Goal: Task Accomplishment & Management: Manage account settings

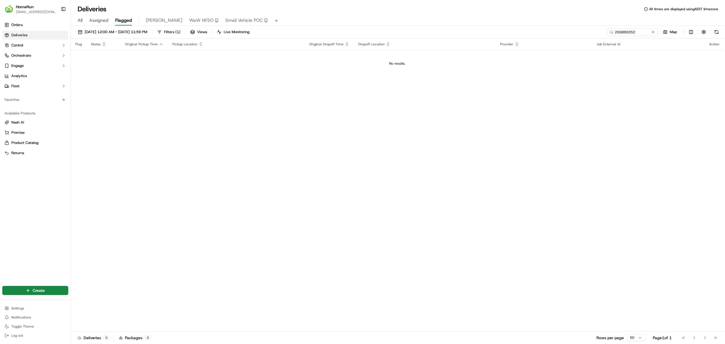
click at [378, 258] on div "Flag Status Original Pickup Time Pickup Location Original Dropoff Time Dropoff …" at bounding box center [397, 185] width 653 height 293
click at [48, 78] on link "Analytics" at bounding box center [35, 75] width 66 height 9
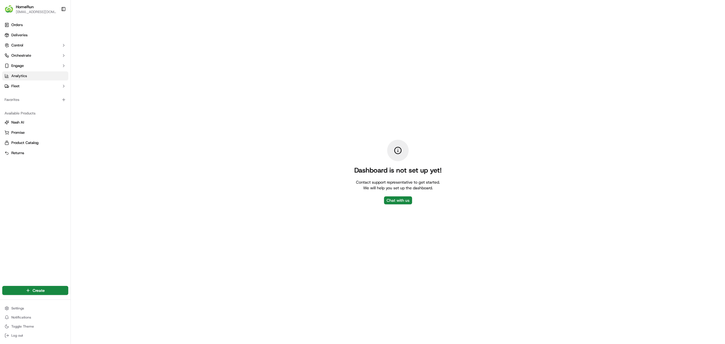
click at [17, 19] on div "Orders Deliveries Control Orchestrate Engage Analytics Fleet" at bounding box center [35, 55] width 71 height 75
click at [24, 8] on span "HomeRun" at bounding box center [25, 7] width 18 height 6
click at [8, 5] on img "button" at bounding box center [9, 9] width 9 height 9
click at [22, 23] on span "Orders" at bounding box center [16, 24] width 11 height 5
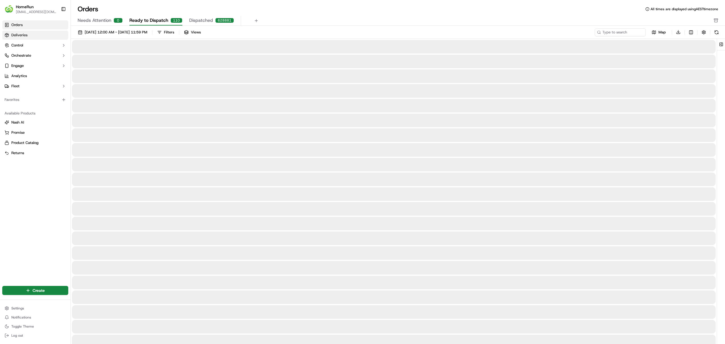
click at [39, 33] on link "Deliveries" at bounding box center [35, 35] width 66 height 9
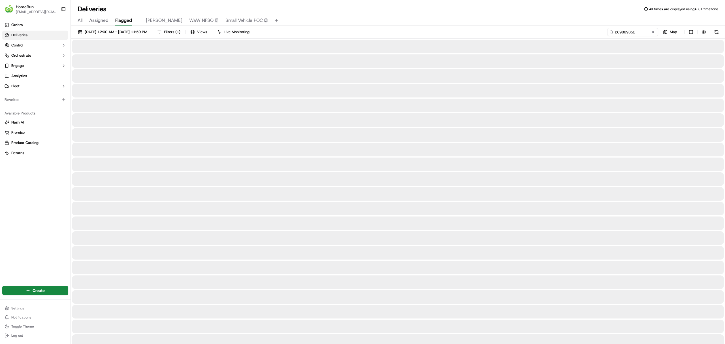
click at [13, 11] on img "button" at bounding box center [9, 9] width 9 height 9
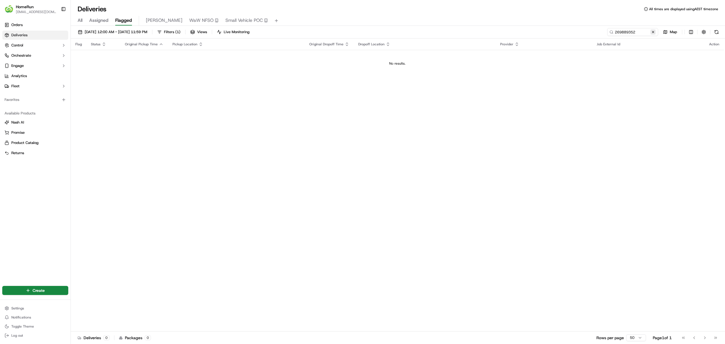
click at [654, 31] on button at bounding box center [654, 32] width 6 height 6
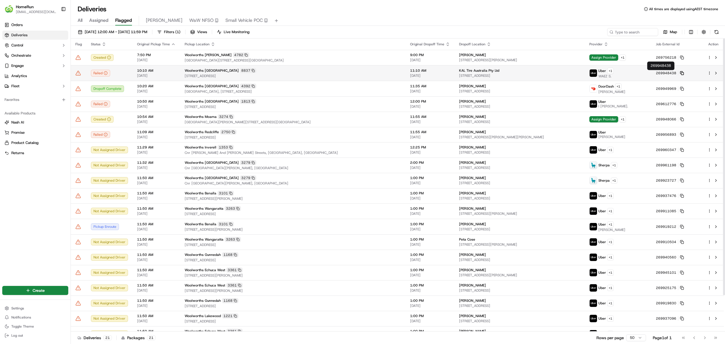
click at [681, 73] on icon at bounding box center [682, 72] width 2 height 2
click at [80, 78] on div "mistakenly intimate return trip mistakenly intimate return trip" at bounding box center [101, 82] width 56 height 9
click at [80, 74] on icon at bounding box center [78, 73] width 5 height 4
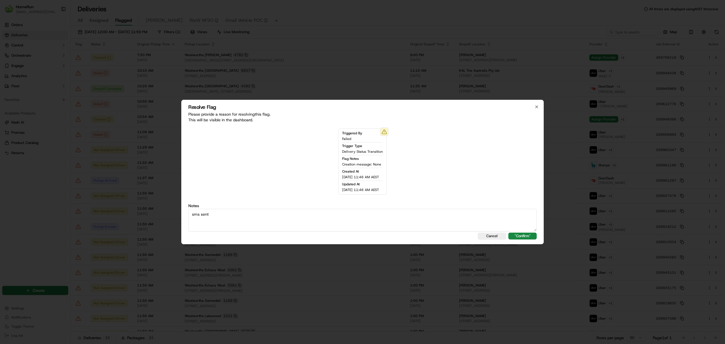
type textarea "sms sent"
click at [517, 232] on div "Resolve Flag Please provide a reason for resolving this flag . This will be vis…" at bounding box center [362, 172] width 363 height 145
click at [517, 233] on div "Resolve Flag Please provide a reason for resolving this flag . This will be vis…" at bounding box center [362, 172] width 363 height 145
click at [519, 234] on button ""Confirm"" at bounding box center [523, 236] width 28 height 7
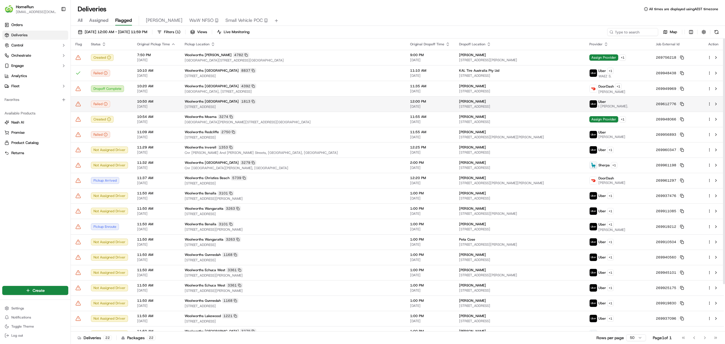
click at [671, 103] on button "269612776" at bounding box center [670, 104] width 28 height 5
click at [671, 109] on td "269612776" at bounding box center [678, 103] width 52 height 15
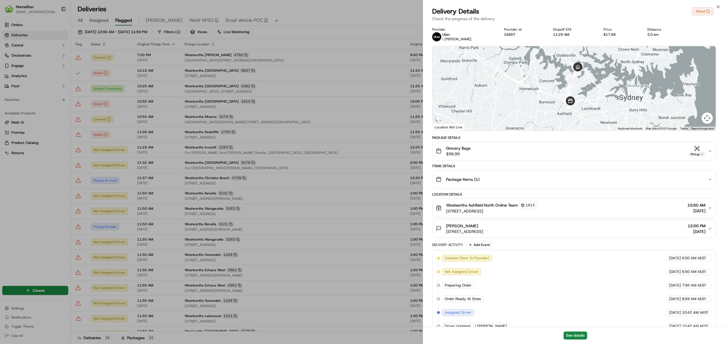
drag, startPoint x: 431, startPoint y: 109, endPoint x: 420, endPoint y: 113, distance: 10.9
click at [429, 111] on div "Provider Uber I WAYAN JUNIAWAN I. Provider Id CA8D7 Dropoff ETA 11:29 AM Price …" at bounding box center [574, 235] width 302 height 423
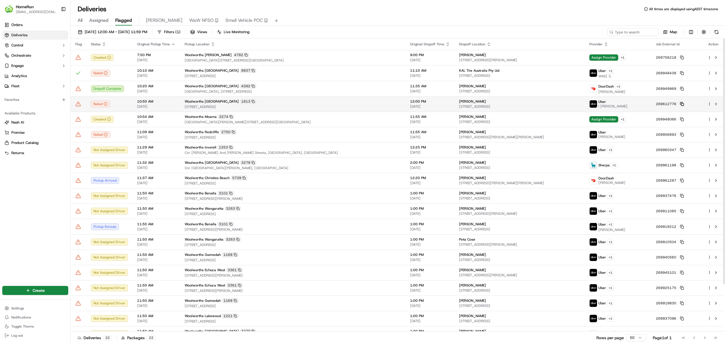
click at [681, 103] on icon at bounding box center [682, 103] width 2 height 2
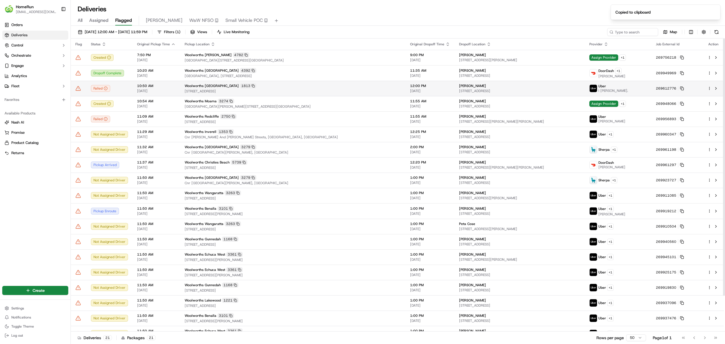
click at [77, 93] on td at bounding box center [79, 88] width 16 height 15
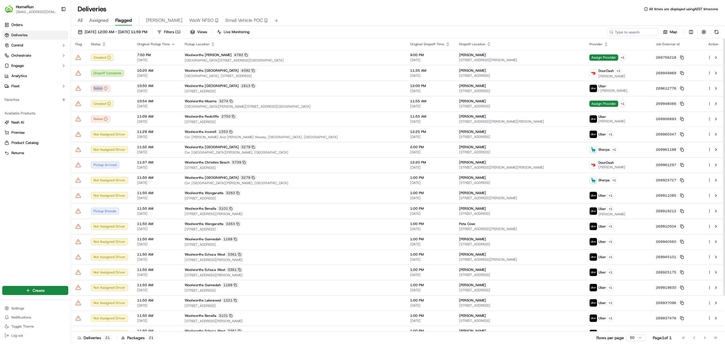
click at [80, 87] on icon at bounding box center [78, 89] width 6 height 6
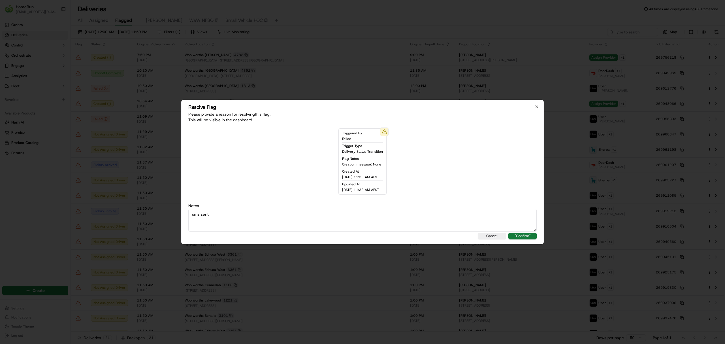
type textarea "sms sent"
click at [527, 236] on button ""Confirm"" at bounding box center [523, 236] width 28 height 7
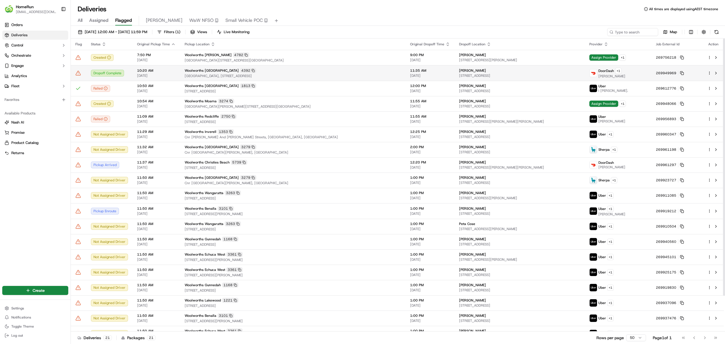
click at [76, 75] on icon at bounding box center [78, 73] width 5 height 4
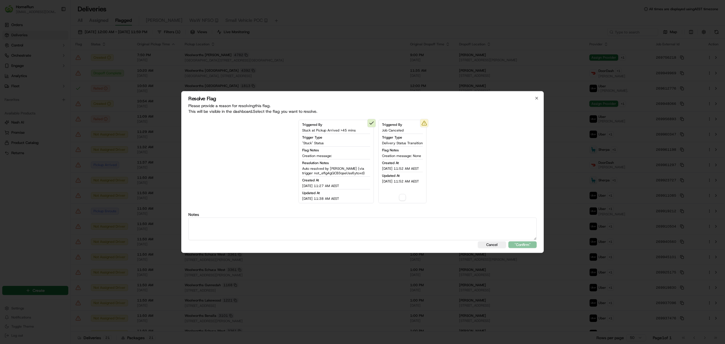
click at [405, 198] on button "button" at bounding box center [402, 197] width 7 height 7
click at [397, 225] on textarea at bounding box center [362, 229] width 349 height 23
type textarea "dropoff complete"
click at [516, 245] on button ""Confirm"" at bounding box center [523, 244] width 28 height 7
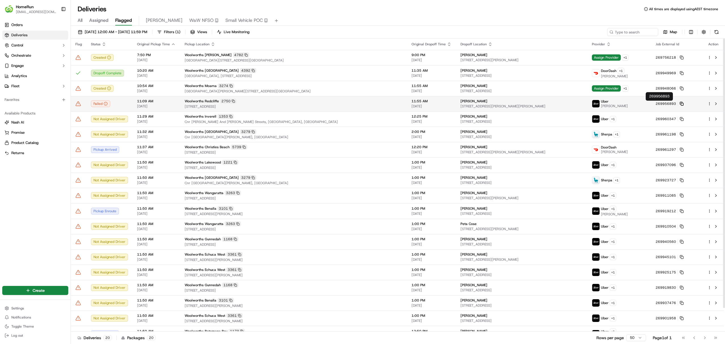
click at [680, 102] on icon at bounding box center [682, 104] width 4 height 4
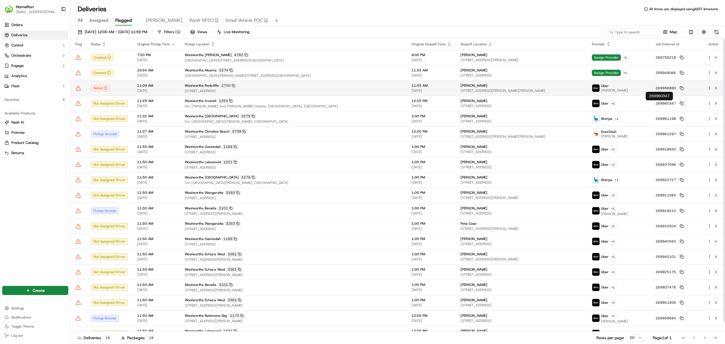
click at [80, 90] on icon at bounding box center [78, 88] width 6 height 6
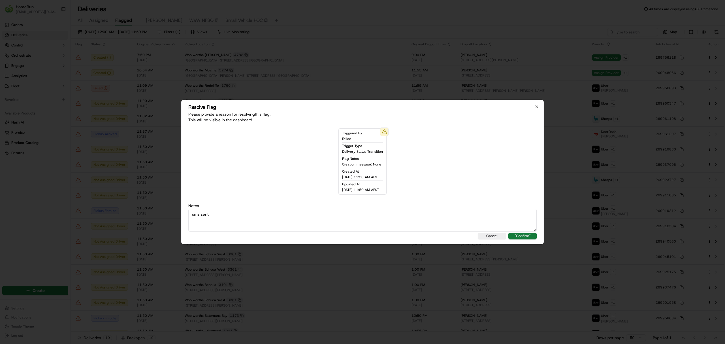
type textarea "sms sent"
click at [525, 238] on button ""Confirm"" at bounding box center [523, 236] width 28 height 7
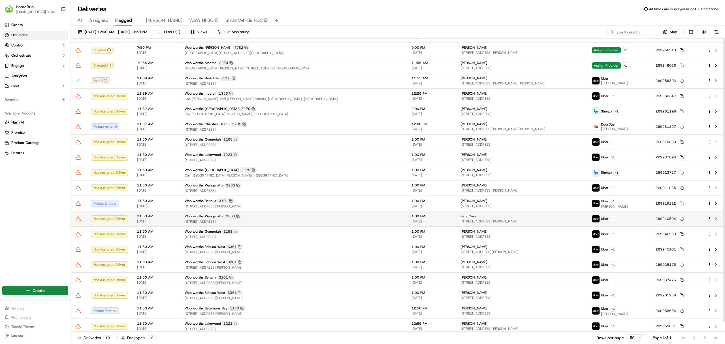
scroll to position [10, 0]
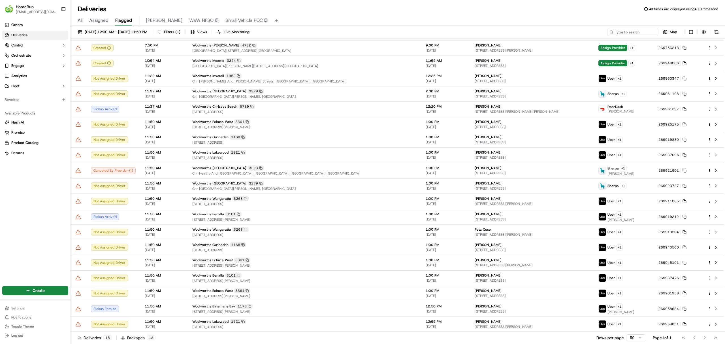
click at [47, 253] on div "Orders Deliveries Control Orchestrate Engage Analytics Fleet Favorites Availabl…" at bounding box center [35, 149] width 71 height 262
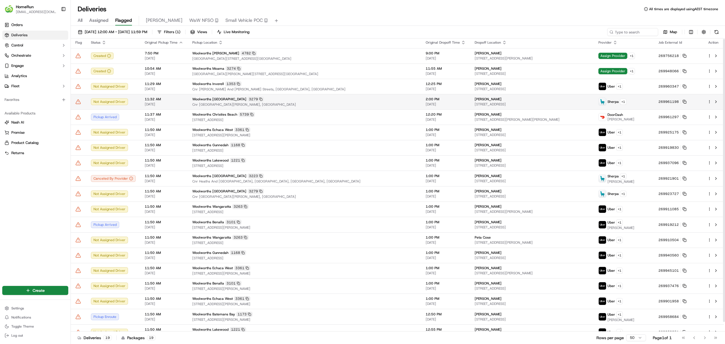
scroll to position [0, 0]
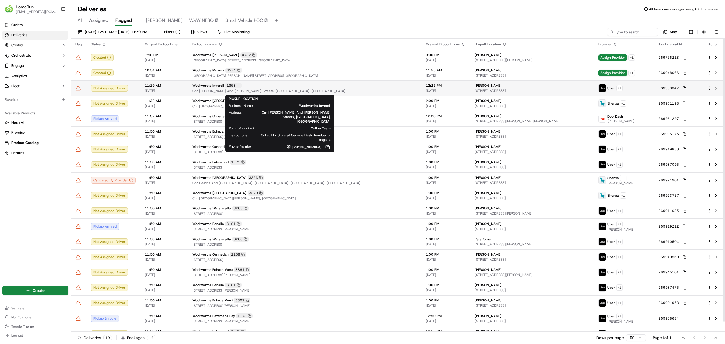
click at [199, 85] on span "Woolworths Inverell" at bounding box center [208, 85] width 32 height 5
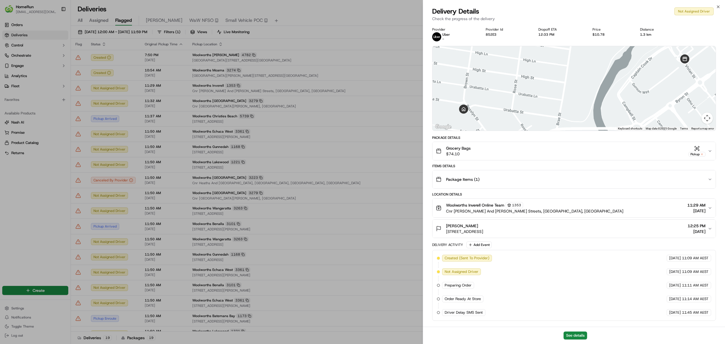
click at [588, 334] on div "See details" at bounding box center [574, 335] width 302 height 17
click at [579, 333] on button "See details" at bounding box center [576, 336] width 24 height 8
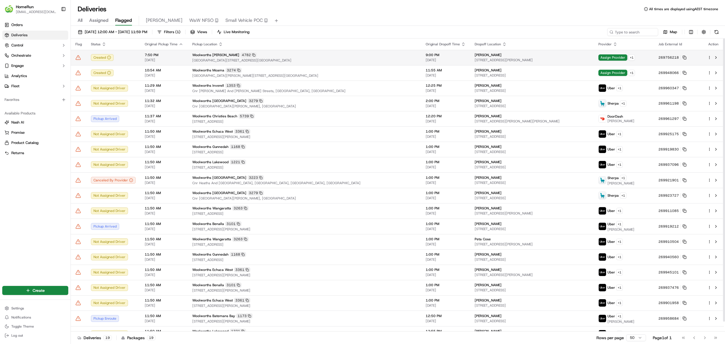
click at [312, 63] on span "Cnr Mandurah Road & Redwood Avenue, Karnup, WA 6176, AU" at bounding box center [304, 60] width 224 height 5
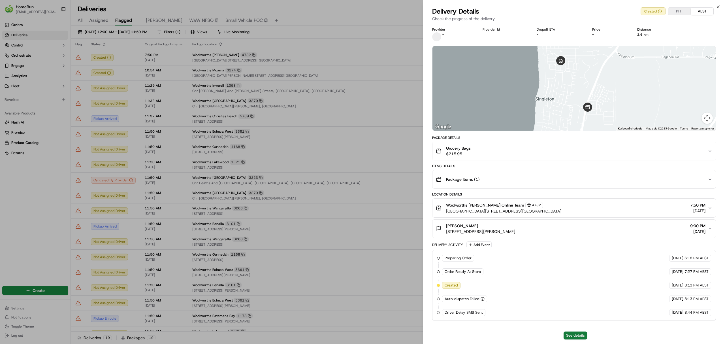
click at [583, 332] on button "See details" at bounding box center [576, 336] width 24 height 8
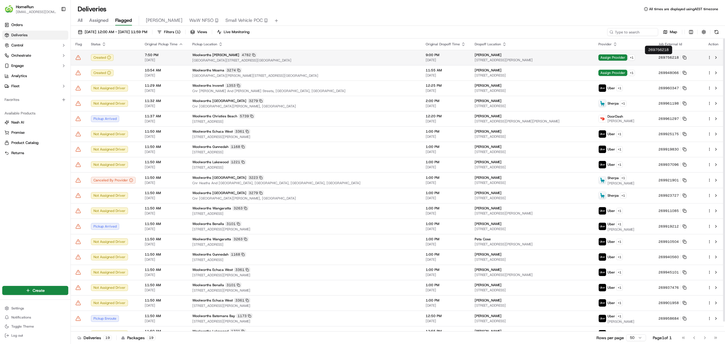
click at [670, 60] on button "269756218" at bounding box center [673, 57] width 28 height 5
click at [683, 59] on icon at bounding box center [685, 58] width 4 height 4
click at [713, 58] on button at bounding box center [716, 57] width 7 height 7
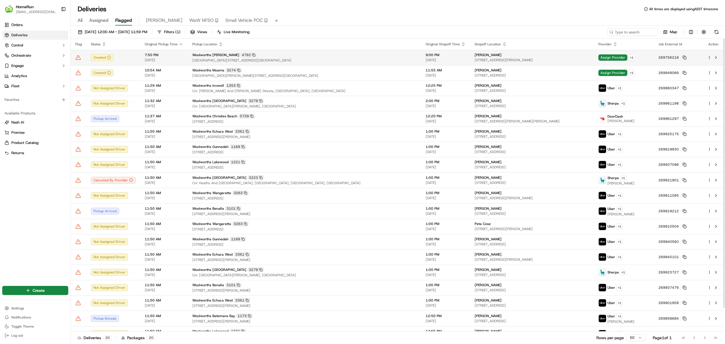
click at [76, 56] on icon at bounding box center [78, 58] width 6 height 6
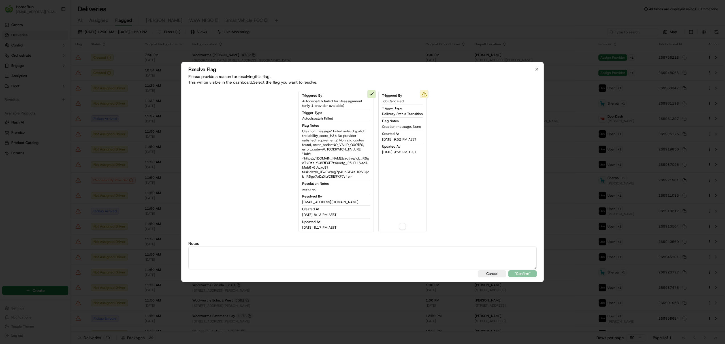
click at [405, 226] on button "button" at bounding box center [402, 226] width 7 height 7
click at [391, 266] on textarea at bounding box center [362, 258] width 349 height 23
type textarea "Reissued"
click at [523, 281] on div "Resolve Flag Please provide a reason for resolving this flag . This will be vis…" at bounding box center [362, 172] width 363 height 220
click at [523, 270] on button ""Confirm"" at bounding box center [523, 273] width 28 height 7
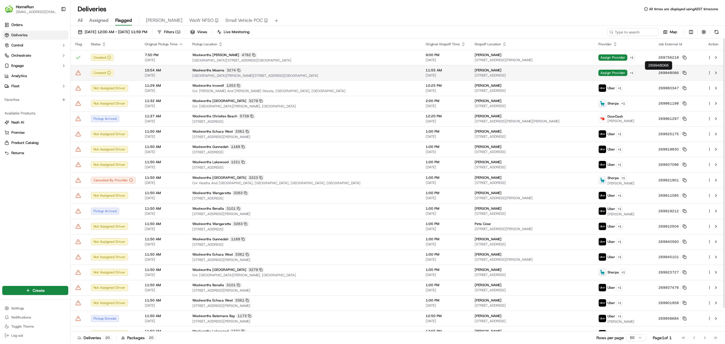
click at [670, 70] on td "269948066" at bounding box center [678, 72] width 49 height 15
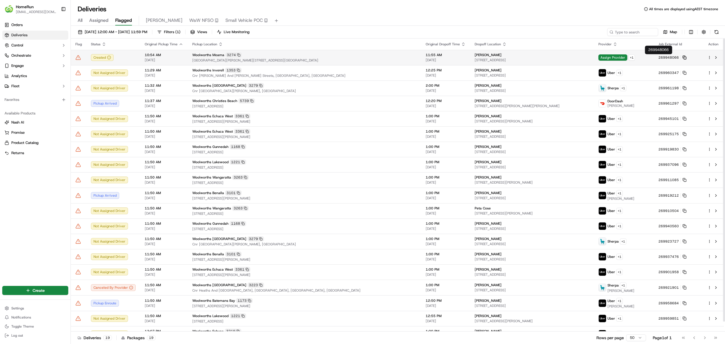
click at [683, 59] on icon at bounding box center [685, 58] width 4 height 4
click at [599, 58] on span "Assign Provider" at bounding box center [613, 57] width 29 height 6
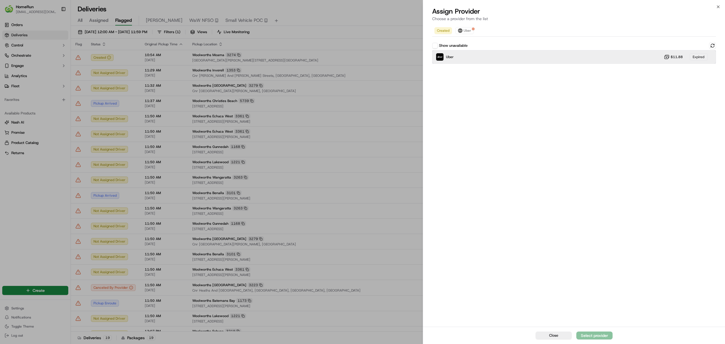
click at [486, 59] on div "Uber $11.88 Expired" at bounding box center [574, 57] width 284 height 14
click at [709, 44] on button at bounding box center [712, 45] width 7 height 7
click at [634, 58] on div "Uber Dropoff ETA 49 minutes $11.88" at bounding box center [574, 57] width 284 height 14
click at [599, 330] on div "Close Assign Provider" at bounding box center [574, 335] width 302 height 17
click at [593, 333] on div "Assign Provider" at bounding box center [595, 336] width 28 height 6
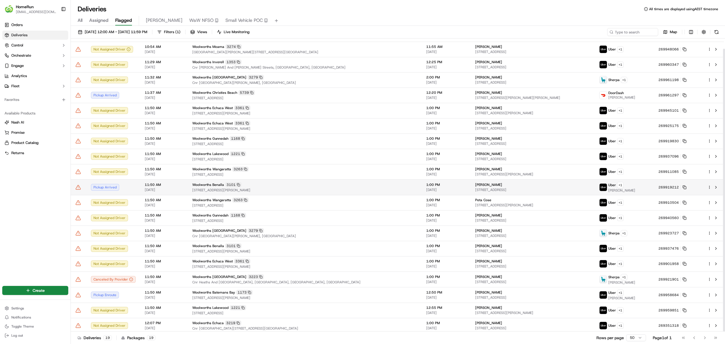
scroll to position [10, 0]
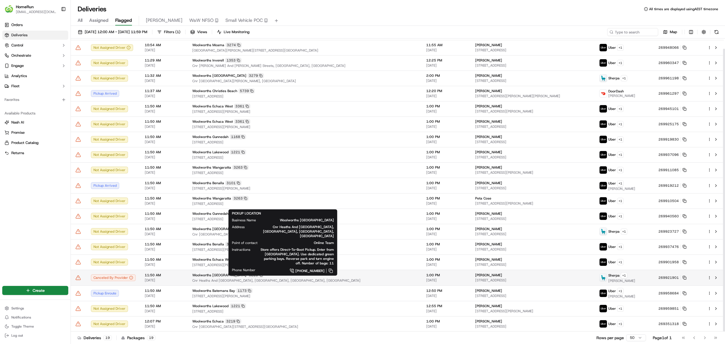
click at [197, 279] on span "Cnr Heaths And Derrimutt Roads, Werribee, VIC 3030, AU" at bounding box center [304, 280] width 225 height 5
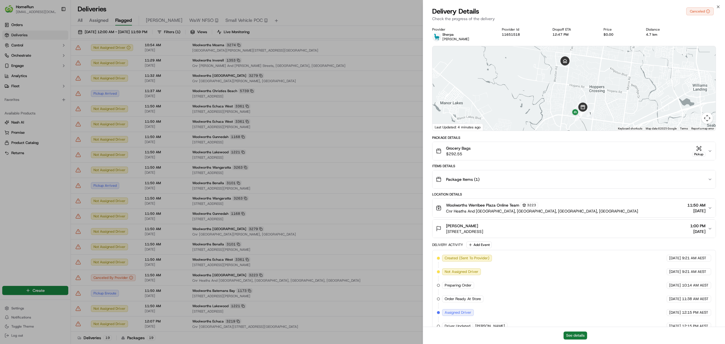
click at [580, 333] on button "See details" at bounding box center [576, 336] width 24 height 8
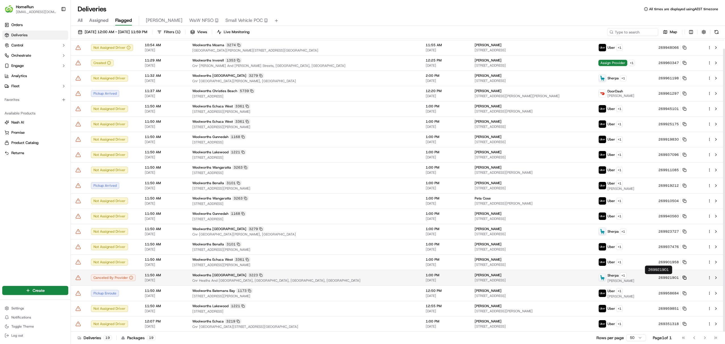
click at [684, 279] on rect at bounding box center [685, 278] width 2 height 2
click at [80, 279] on icon at bounding box center [78, 278] width 6 height 6
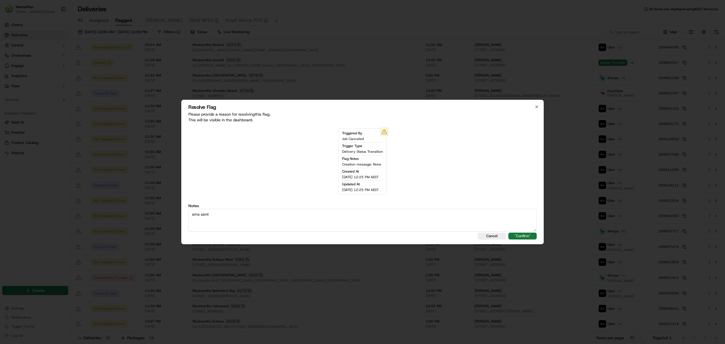
type textarea "sms sent"
click at [517, 233] on button ""Confirm"" at bounding box center [523, 236] width 28 height 7
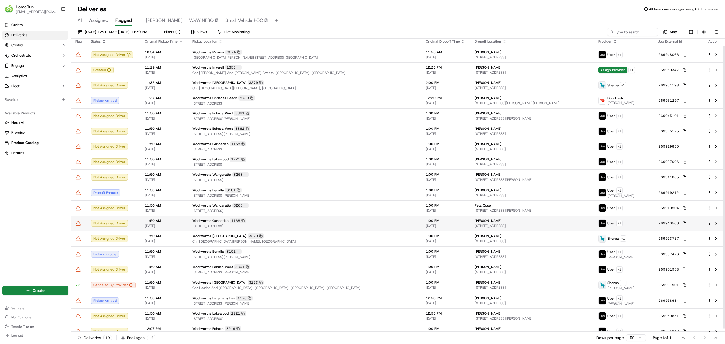
scroll to position [0, 0]
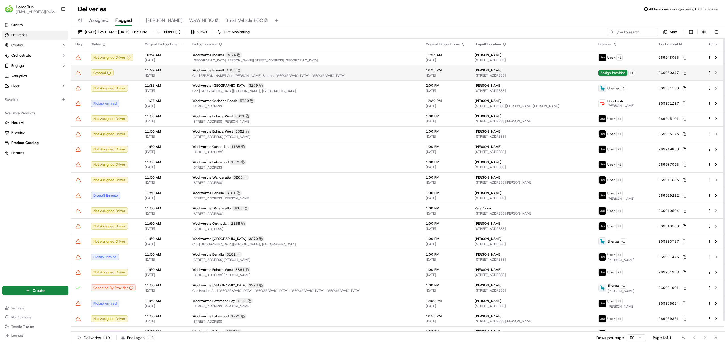
click at [285, 77] on span "Cnr Vivian And Sweaney Streets, Inverell, NSW 2360, AU" at bounding box center [304, 75] width 224 height 5
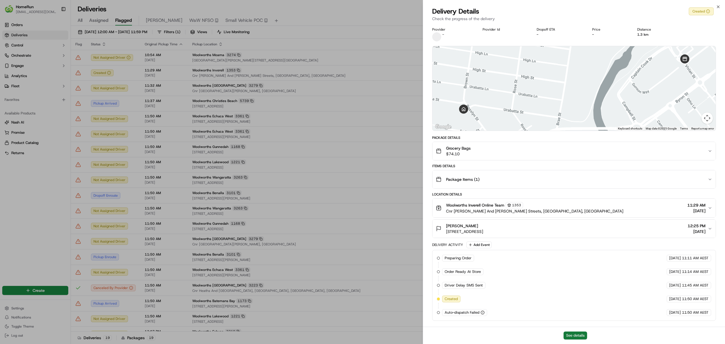
click at [581, 338] on button "See details" at bounding box center [576, 336] width 24 height 8
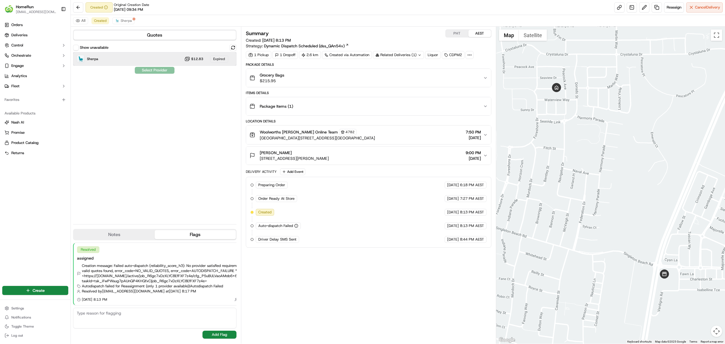
click at [170, 59] on div "Sherpa $12.83 Expired" at bounding box center [154, 59] width 163 height 14
click at [83, 48] on label "Show unavailable" at bounding box center [94, 47] width 29 height 5
click at [79, 48] on button "Show unavailable" at bounding box center [76, 48] width 6 height 6
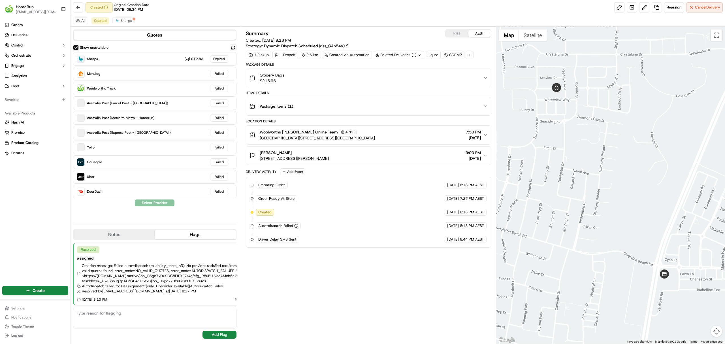
click at [83, 48] on label "Show unavailable" at bounding box center [94, 47] width 29 height 5
click at [79, 48] on button "Show unavailable" at bounding box center [76, 48] width 6 height 6
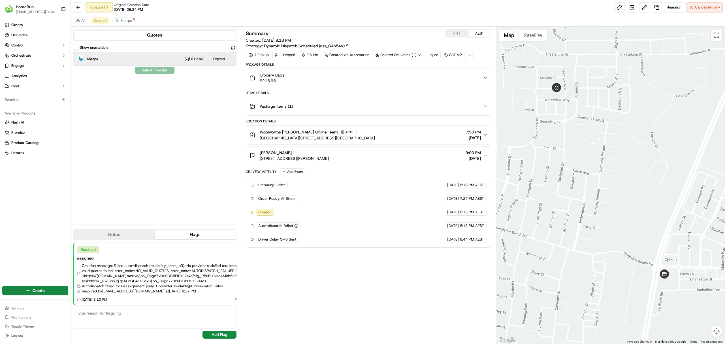
click at [123, 62] on div "Sherpa $12.83 Expired" at bounding box center [154, 59] width 163 height 14
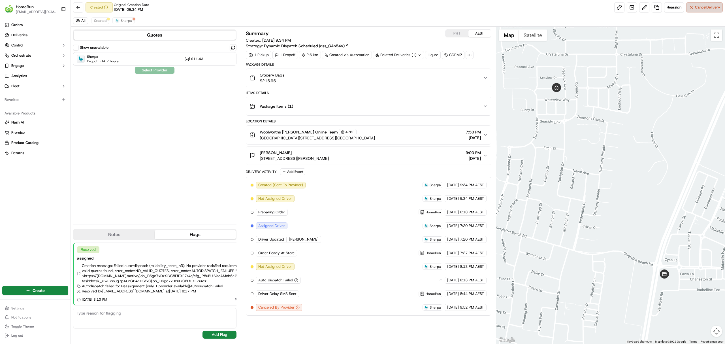
click at [692, 10] on button "Cancel Delivery" at bounding box center [705, 7] width 37 height 10
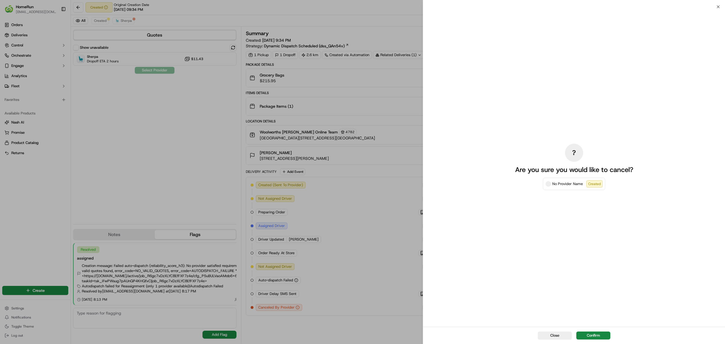
click at [597, 329] on div "Close Confirm" at bounding box center [574, 335] width 302 height 17
click at [595, 334] on button "Confirm" at bounding box center [594, 336] width 34 height 8
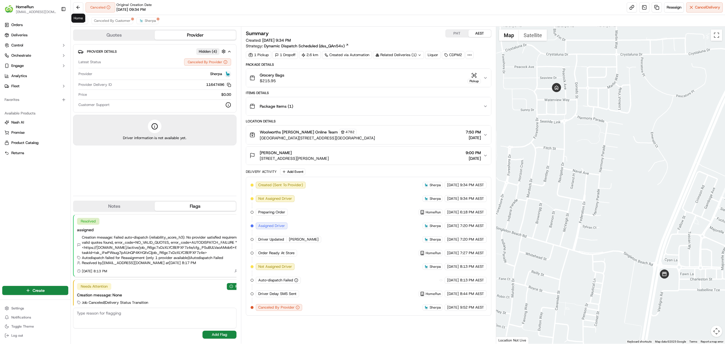
click at [82, 14] on div "Home Home" at bounding box center [78, 18] width 14 height 9
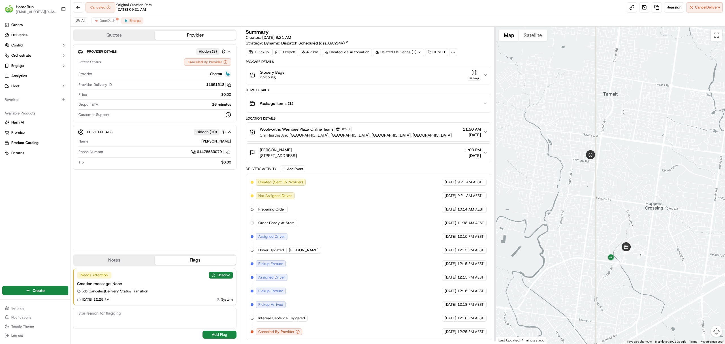
scroll to position [3, 0]
click at [84, 22] on button "All" at bounding box center [80, 20] width 15 height 7
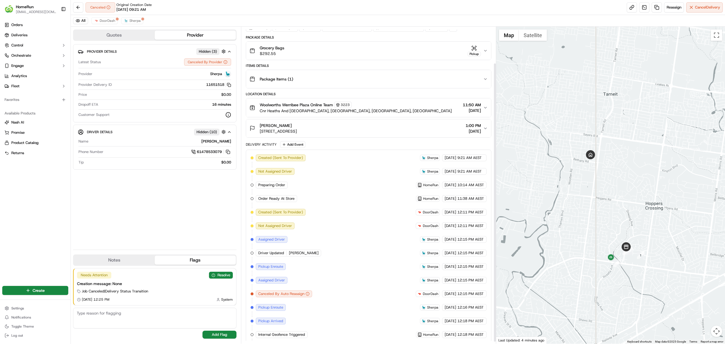
scroll to position [44, 0]
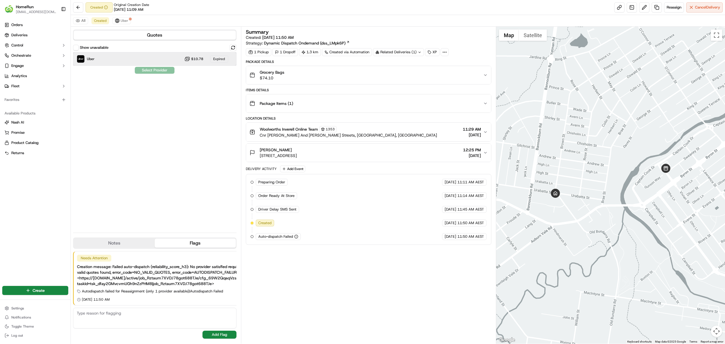
click at [235, 54] on div "Uber $10.78 Expired" at bounding box center [154, 59] width 163 height 14
click at [234, 49] on button at bounding box center [233, 47] width 7 height 7
click at [138, 57] on div "Uber Dropoff ETA 51 minutes $10.78" at bounding box center [154, 59] width 163 height 14
click at [160, 65] on div "Uber Dropoff ETA 51 minutes $10.78" at bounding box center [154, 59] width 163 height 14
click at [161, 60] on div "Uber Dropoff ETA 51 minutes $10.78" at bounding box center [154, 59] width 163 height 14
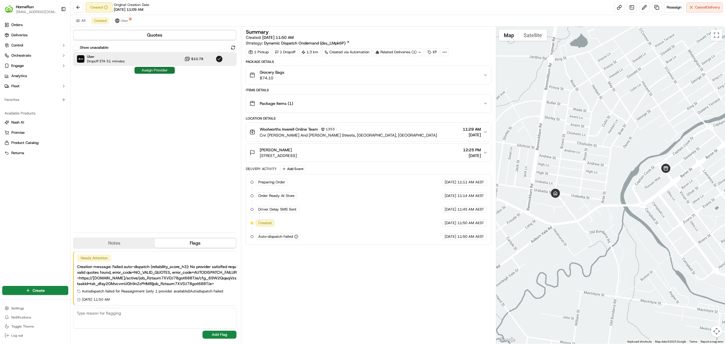
click at [159, 67] on button "Assign Provider" at bounding box center [155, 70] width 40 height 7
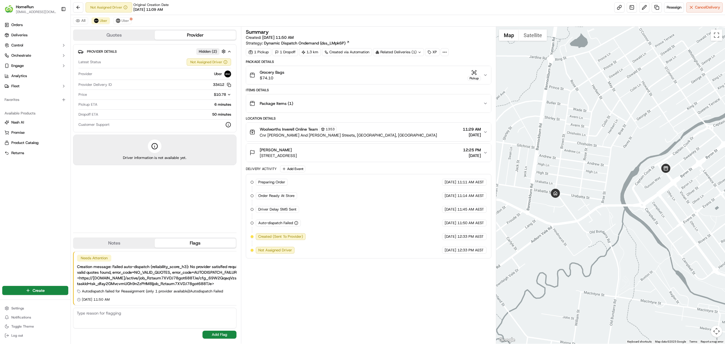
click at [88, 23] on div "All Uber Uber" at bounding box center [398, 21] width 655 height 12
click at [81, 20] on button "All" at bounding box center [80, 20] width 15 height 7
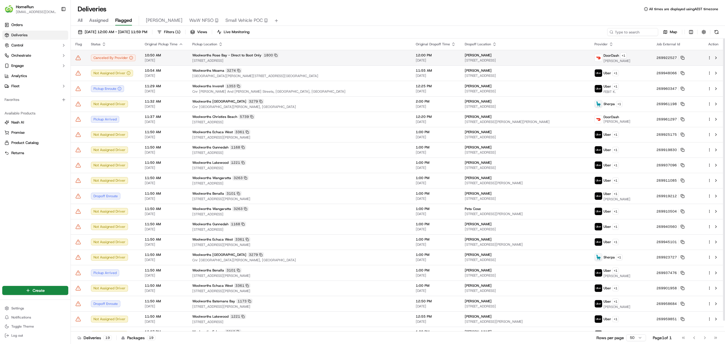
click at [248, 61] on span "[STREET_ADDRESS]" at bounding box center [299, 60] width 214 height 5
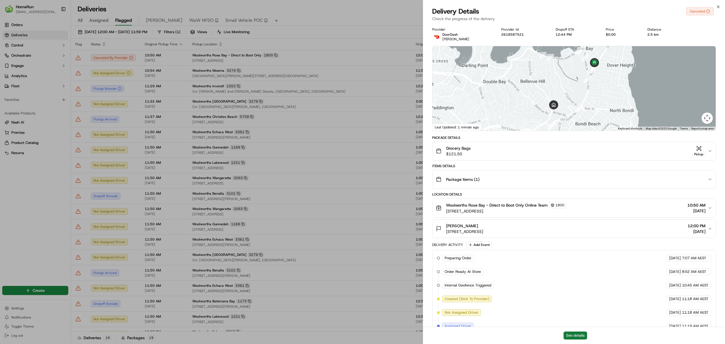
click at [573, 338] on button "See details" at bounding box center [576, 336] width 24 height 8
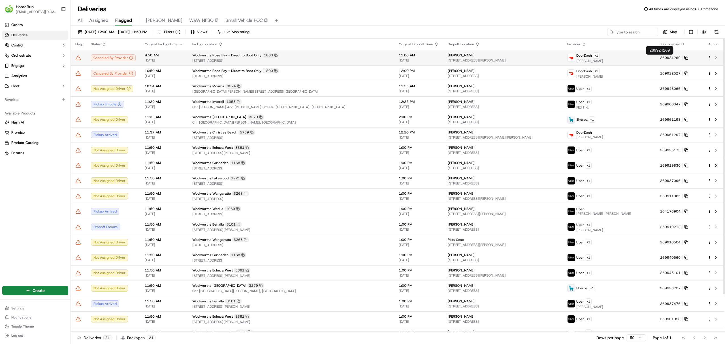
click at [685, 58] on icon at bounding box center [687, 58] width 4 height 4
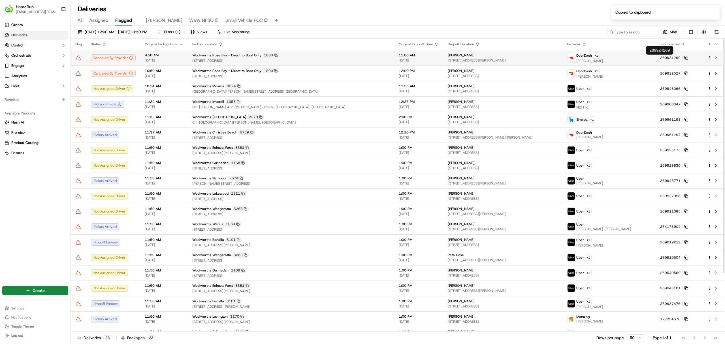
click at [79, 58] on icon at bounding box center [78, 58] width 6 height 6
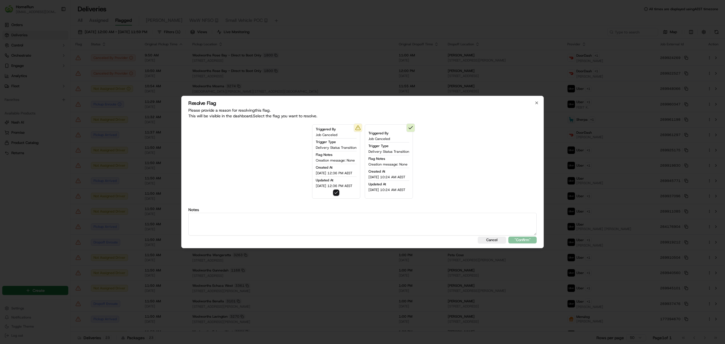
drag, startPoint x: 349, startPoint y: 220, endPoint x: 360, endPoint y: 231, distance: 14.6
click at [349, 221] on textarea at bounding box center [362, 224] width 349 height 23
type textarea "sms sent"
click at [524, 238] on button ""Confirm"" at bounding box center [523, 240] width 28 height 7
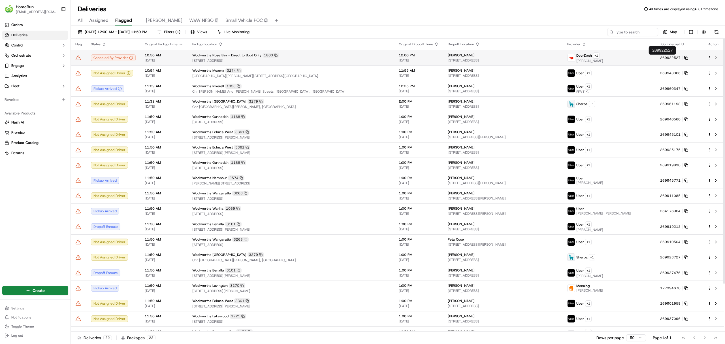
click at [685, 56] on icon at bounding box center [687, 58] width 4 height 4
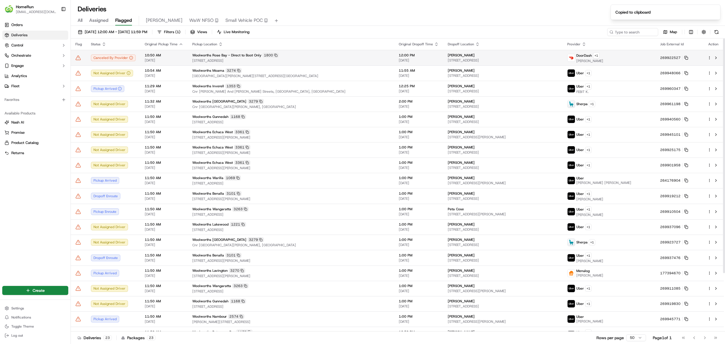
click at [80, 57] on icon at bounding box center [78, 58] width 6 height 6
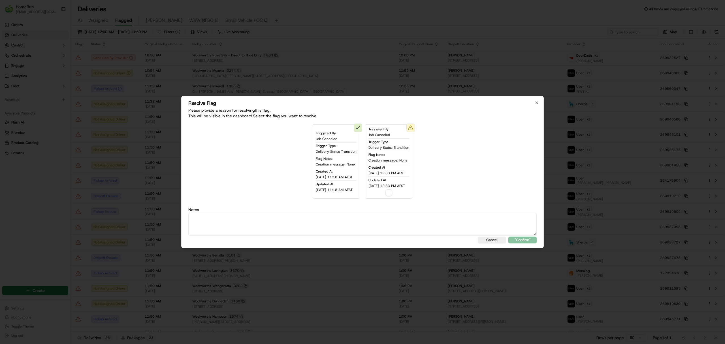
click at [391, 191] on button "button" at bounding box center [389, 192] width 7 height 7
drag, startPoint x: 352, startPoint y: 246, endPoint x: 354, endPoint y: 234, distance: 12.3
click at [354, 235] on div "Resolve Flag Please provide a reason for resolving this flag . This will be vis…" at bounding box center [362, 172] width 363 height 152
click at [354, 234] on textarea at bounding box center [362, 224] width 349 height 23
type textarea "sms sent"
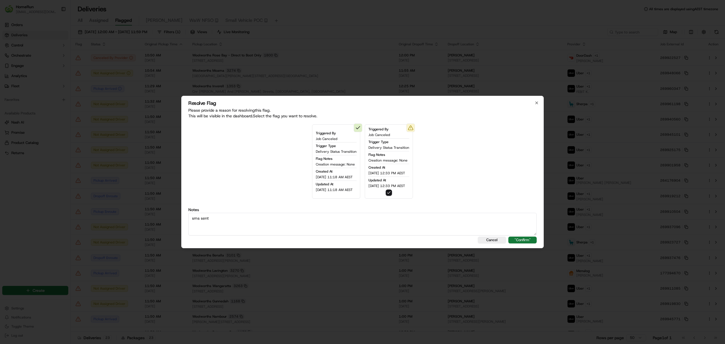
click at [515, 239] on button ""Confirm"" at bounding box center [523, 240] width 28 height 7
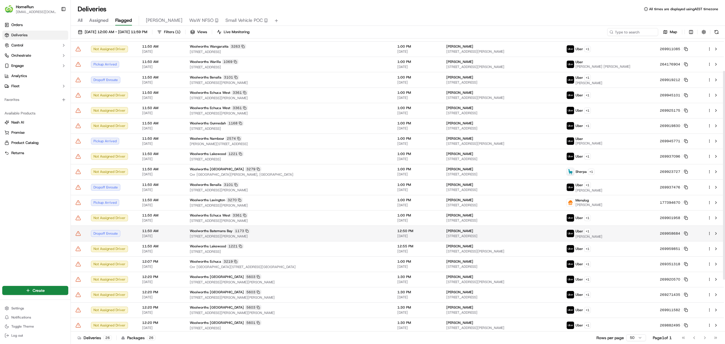
scroll to position [118, 0]
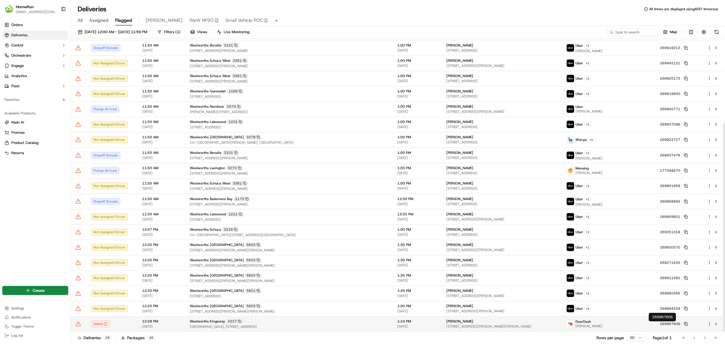
click at [684, 322] on icon at bounding box center [686, 324] width 4 height 4
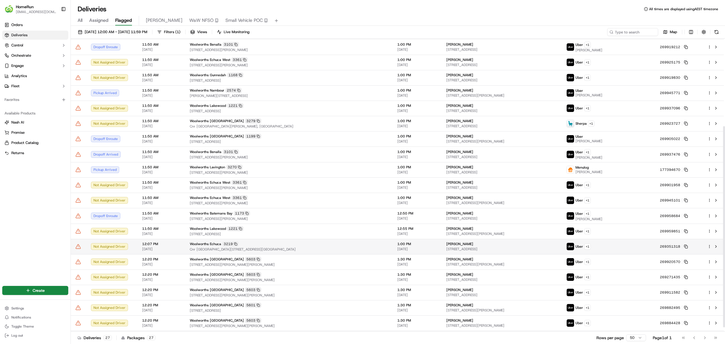
scroll to position [134, 0]
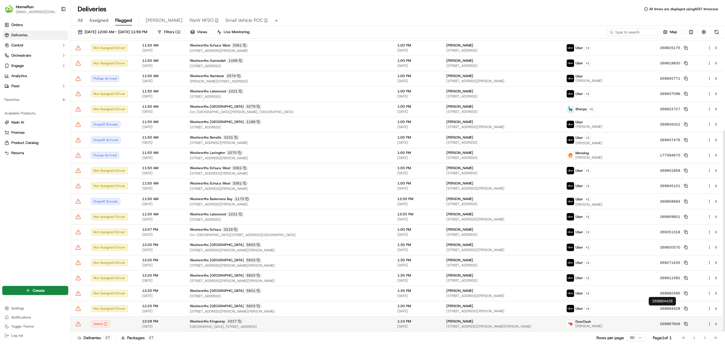
click at [79, 324] on icon at bounding box center [78, 324] width 6 height 6
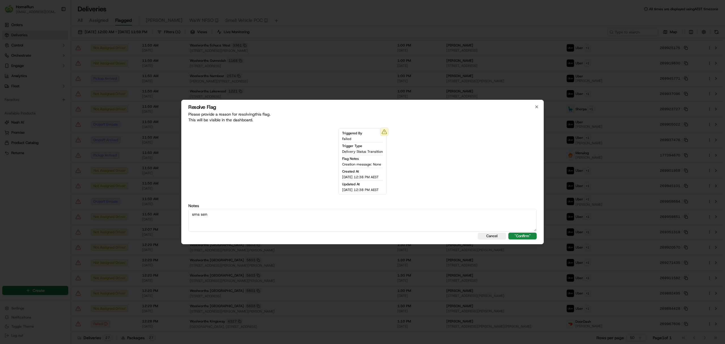
type textarea "sms sent"
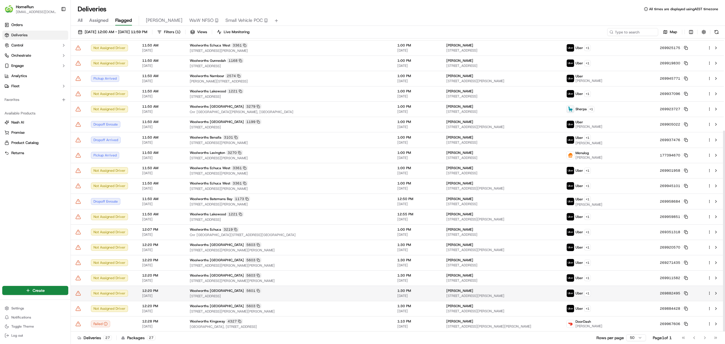
drag, startPoint x: 525, startPoint y: 238, endPoint x: 264, endPoint y: 293, distance: 266.9
click at [284, 282] on tbody "Not Assigned Driver 10:54 AM 18/09/2025 Woolworths Moama 3274 Cnr Cobb Highway …" at bounding box center [397, 124] width 653 height 415
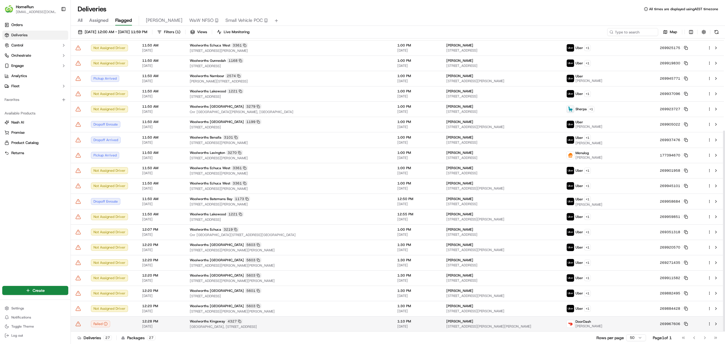
click at [74, 328] on td at bounding box center [79, 323] width 16 height 15
click at [77, 325] on icon at bounding box center [78, 324] width 6 height 6
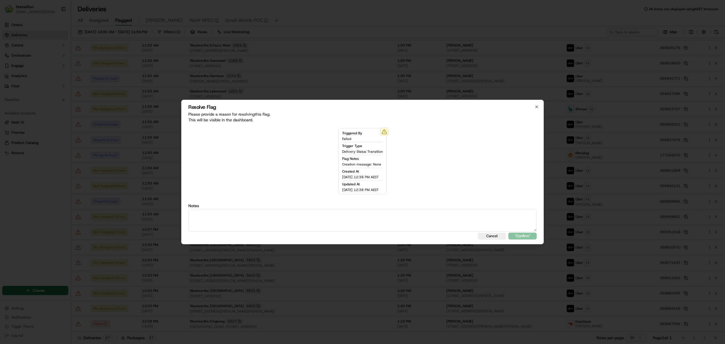
click at [293, 219] on textarea at bounding box center [362, 220] width 349 height 23
type textarea "sms sent"
click at [521, 234] on button ""Confirm"" at bounding box center [523, 236] width 28 height 7
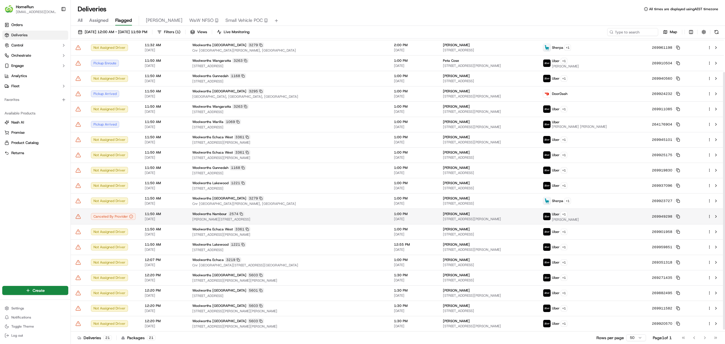
scroll to position [0, 0]
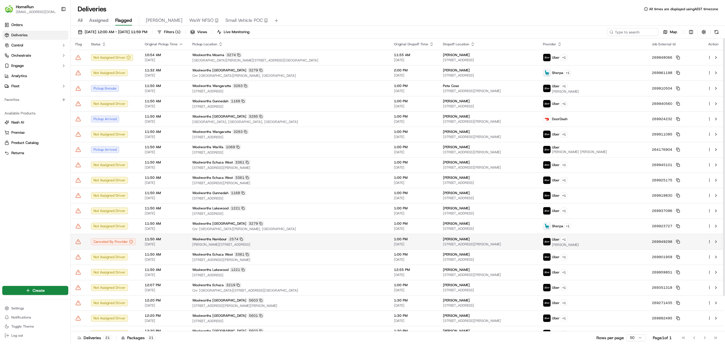
click at [193, 244] on span "Ann Street, Nambour, QLD 4560, AU" at bounding box center [288, 244] width 193 height 5
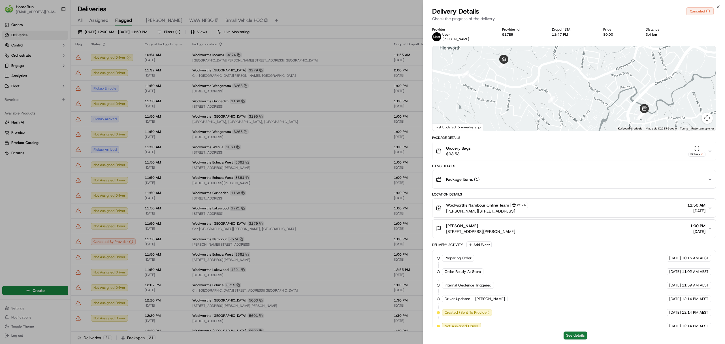
click at [582, 337] on button "See details" at bounding box center [576, 336] width 24 height 8
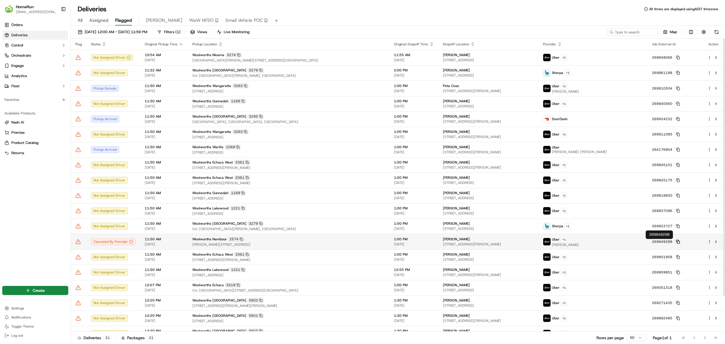
click at [676, 242] on icon at bounding box center [678, 242] width 4 height 4
click at [80, 243] on icon at bounding box center [78, 242] width 6 height 6
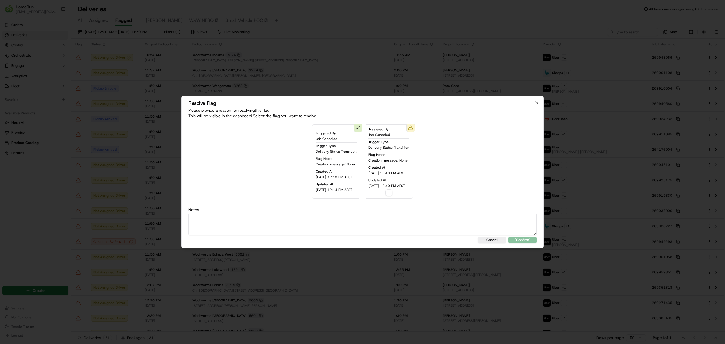
click at [299, 211] on label "Notes" at bounding box center [362, 210] width 349 height 4
click at [391, 193] on button "button" at bounding box center [389, 192] width 7 height 7
click at [394, 227] on textarea at bounding box center [362, 224] width 349 height 23
type textarea "sms sent"
click at [526, 239] on button ""Confirm"" at bounding box center [523, 240] width 28 height 7
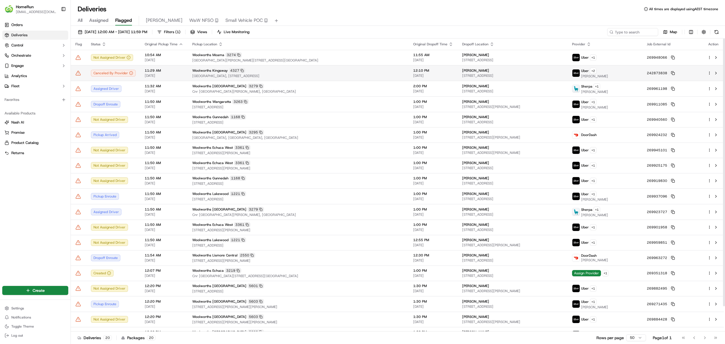
click at [322, 66] on td "Woolworths Kingsway 4327 Kingsway Shopping Centre, 168 Wanneroo Road, Madeley, …" at bounding box center [298, 73] width 221 height 16
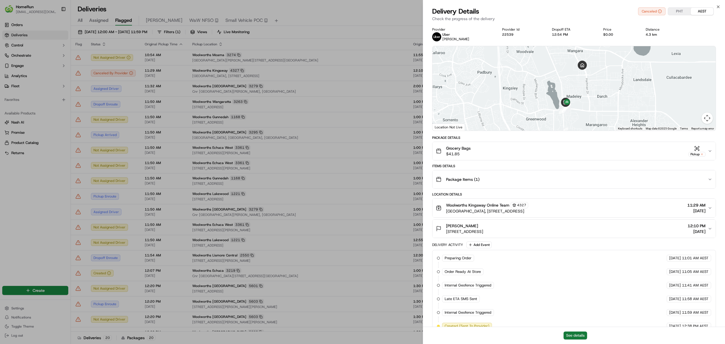
click at [582, 338] on button "See details" at bounding box center [576, 336] width 24 height 8
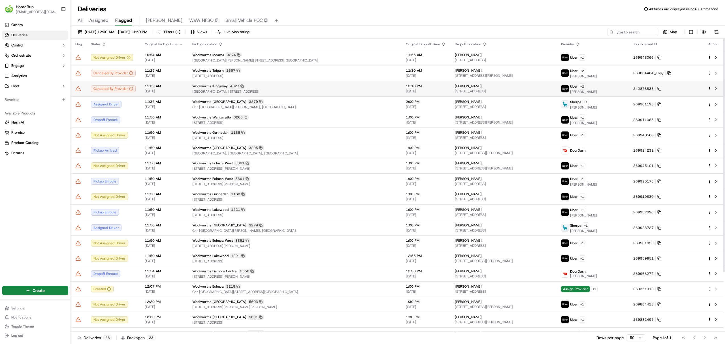
click at [313, 92] on span "Kingsway Shopping Centre, 168 Wanneroo Road, Madeley, WA 6065, AU" at bounding box center [294, 91] width 205 height 5
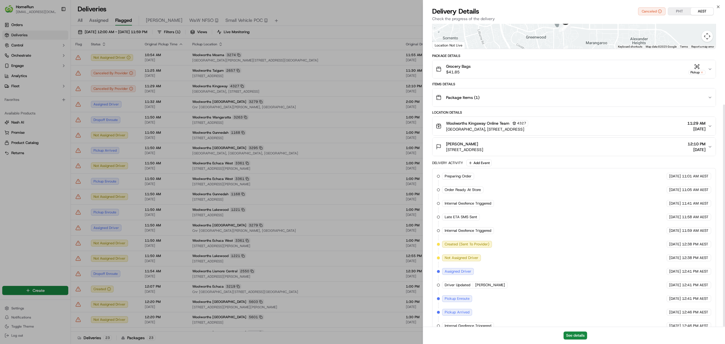
scroll to position [110, 0]
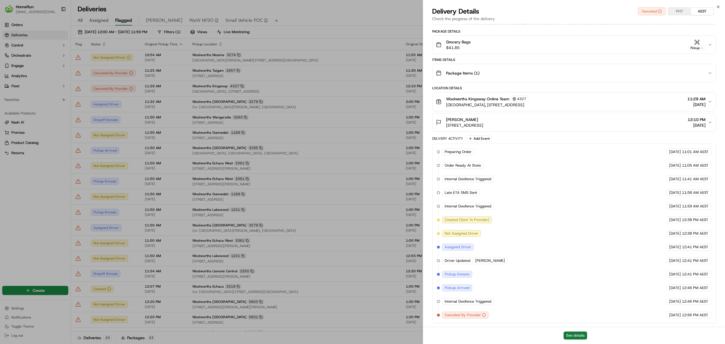
click at [579, 337] on button "See details" at bounding box center [576, 336] width 24 height 8
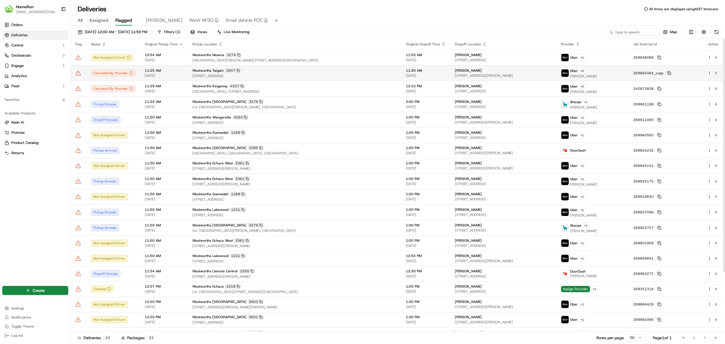
click at [276, 69] on div "Woolworths Taigum 2657" at bounding box center [294, 70] width 205 height 5
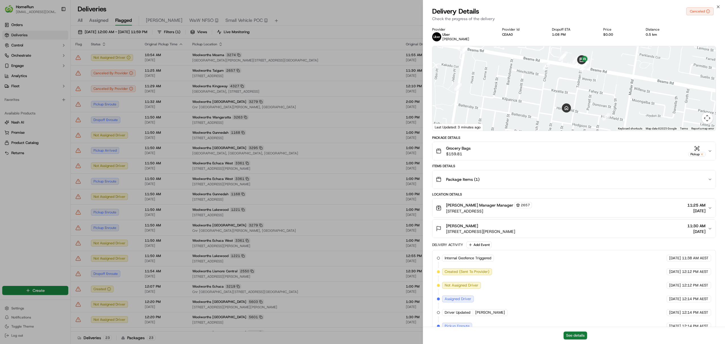
click at [574, 337] on button "See details" at bounding box center [576, 336] width 24 height 8
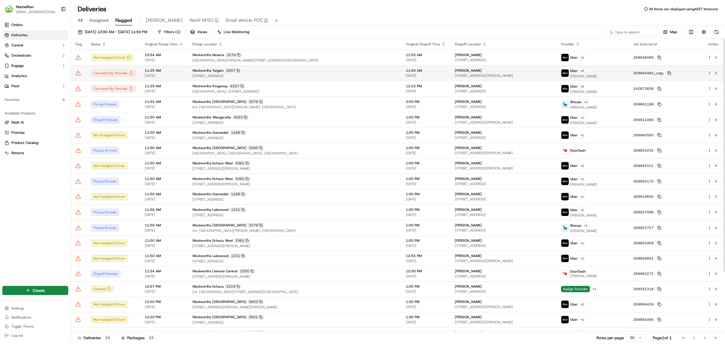
click at [673, 70] on td "269864464_copy" at bounding box center [666, 73] width 74 height 16
click at [672, 72] on icon at bounding box center [670, 73] width 4 height 4
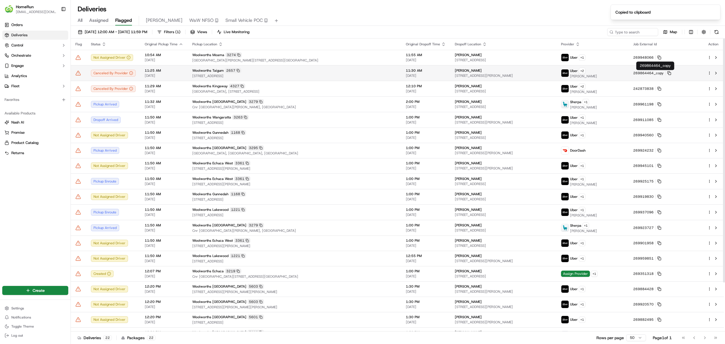
click at [80, 75] on icon at bounding box center [78, 73] width 6 height 6
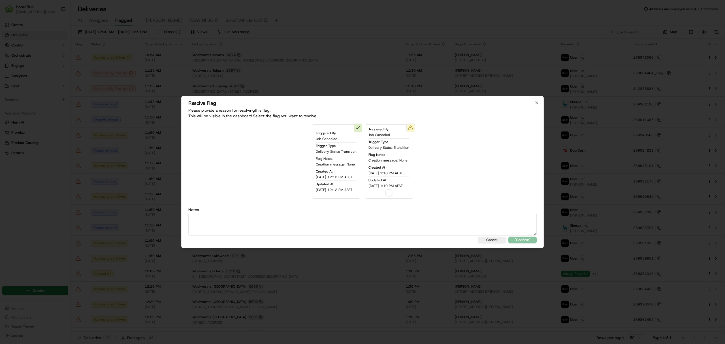
click at [392, 190] on button "button" at bounding box center [389, 192] width 7 height 7
click at [394, 219] on textarea at bounding box center [362, 224] width 349 height 23
type textarea "sms sent"
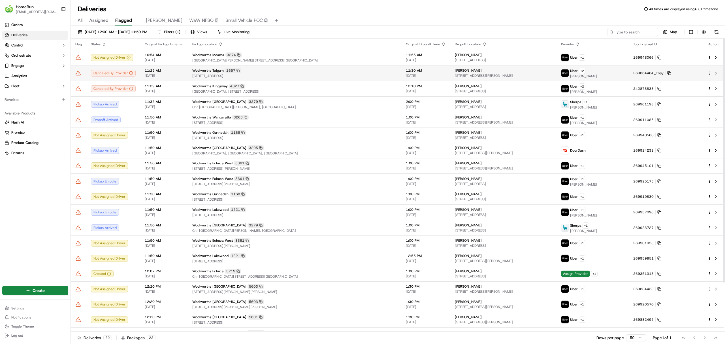
click at [76, 72] on icon at bounding box center [78, 73] width 6 height 6
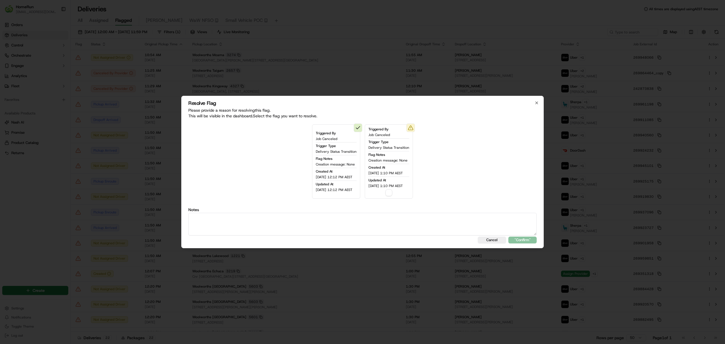
click at [392, 192] on button "button" at bounding box center [389, 192] width 7 height 7
click at [383, 223] on textarea at bounding box center [362, 224] width 349 height 23
type textarea "sms sent"
click at [524, 239] on button ""Confirm"" at bounding box center [523, 240] width 28 height 7
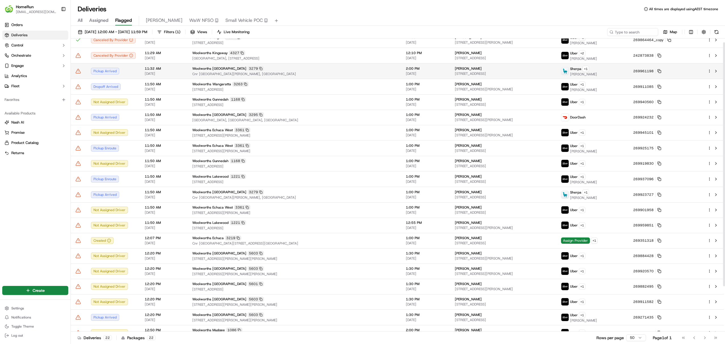
scroll to position [0, 0]
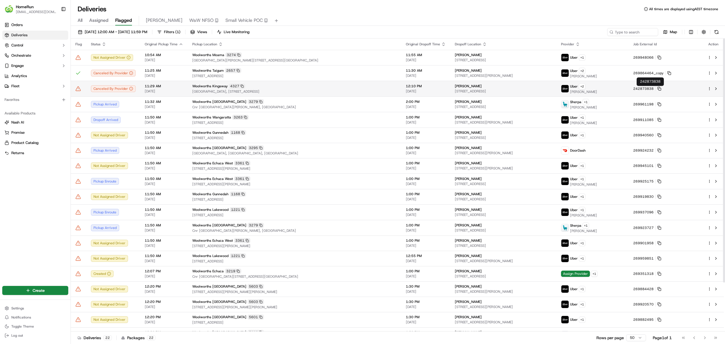
click at [660, 86] on td "242873838" at bounding box center [666, 89] width 74 height 16
click at [662, 90] on icon at bounding box center [660, 89] width 4 height 4
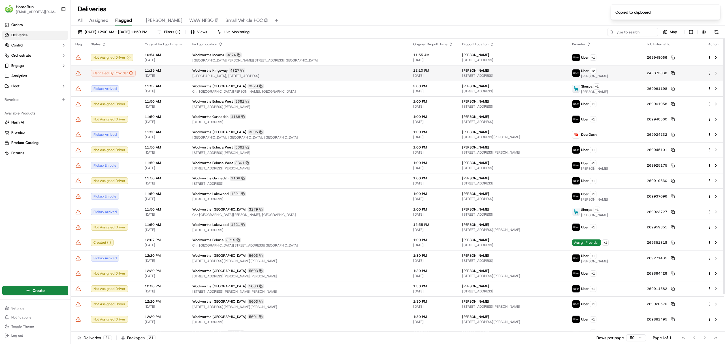
click at [79, 73] on icon at bounding box center [78, 73] width 5 height 4
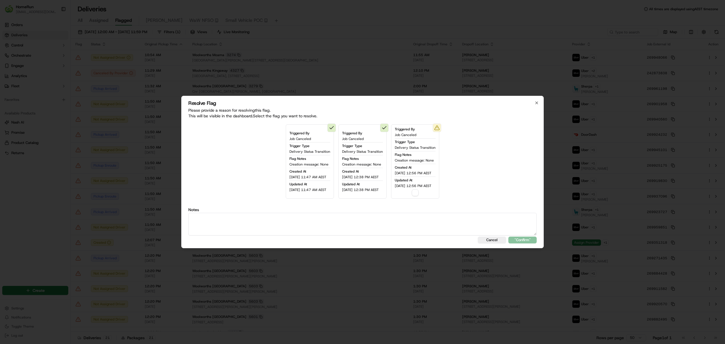
drag, startPoint x: 422, startPoint y: 197, endPoint x: 413, endPoint y: 193, distance: 10.4
click at [415, 194] on div "Triggered By Job Canceled Trigger Type Delivery Status Transition Flag Notes Cr…" at bounding box center [415, 161] width 48 height 74
click at [427, 197] on div "Triggered By Job Canceled Trigger Type Delivery Status Transition Flag Notes Cr…" at bounding box center [415, 161] width 48 height 74
drag, startPoint x: 426, startPoint y: 197, endPoint x: 421, endPoint y: 194, distance: 5.3
click at [424, 196] on div "Triggered By Job Canceled Trigger Type Delivery Status Transition Flag Notes Cr…" at bounding box center [415, 161] width 48 height 74
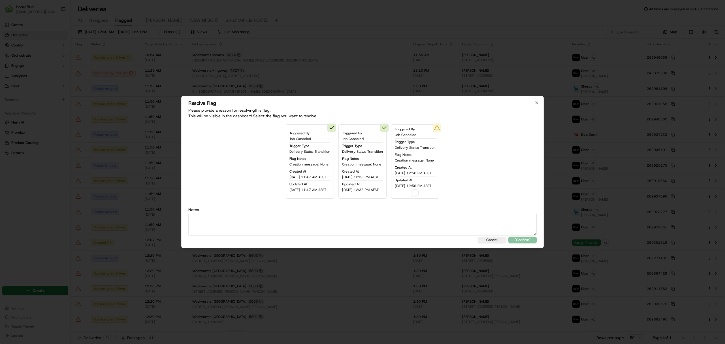
click at [419, 194] on button "button" at bounding box center [415, 192] width 7 height 7
click at [425, 223] on textarea at bounding box center [362, 224] width 349 height 23
type textarea "sms sent"
click at [521, 243] on button ""Confirm"" at bounding box center [523, 240] width 28 height 7
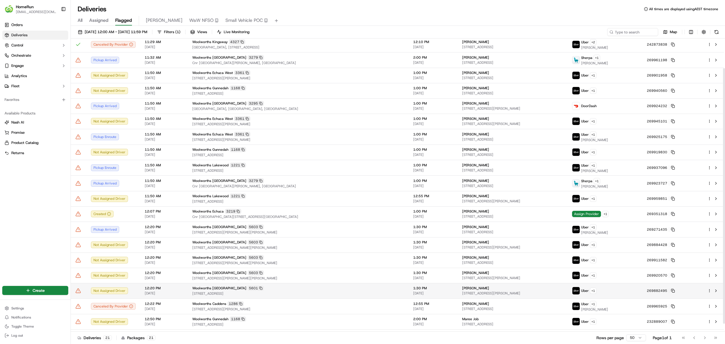
scroll to position [43, 0]
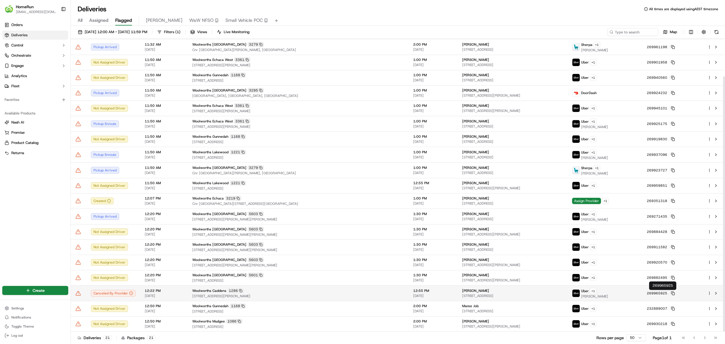
click at [675, 290] on td "269965925" at bounding box center [673, 293] width 61 height 16
click at [673, 291] on tbody "Not Assigned Driver 10:54 AM 18/09/2025 Woolworths Moama 3274 Cnr Cobb Highway …" at bounding box center [397, 169] width 653 height 323
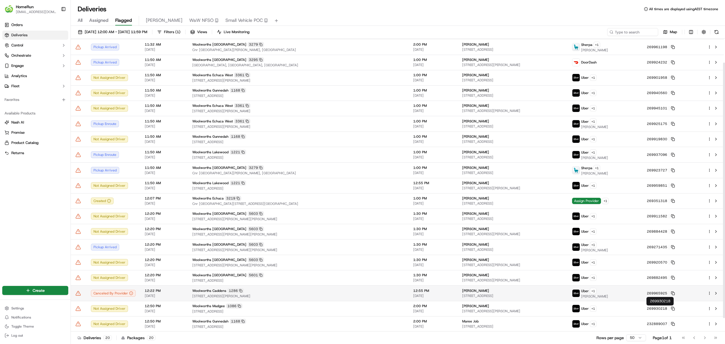
scroll to position [27, 0]
click at [673, 294] on icon at bounding box center [673, 293] width 4 height 4
click at [78, 292] on icon at bounding box center [78, 293] width 6 height 6
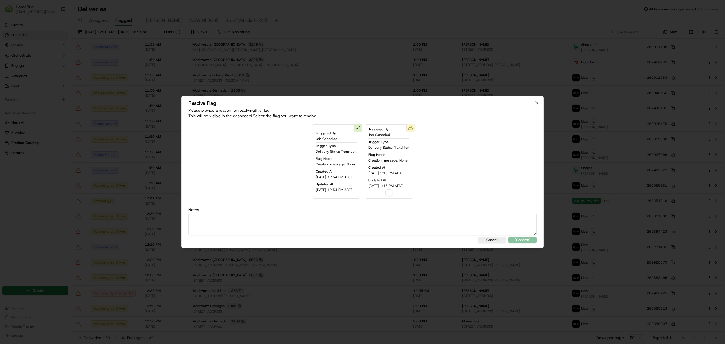
click at [383, 217] on textarea at bounding box center [362, 224] width 349 height 23
click at [390, 192] on button "button" at bounding box center [389, 192] width 7 height 7
click at [297, 237] on div "Cancel "Confirm"" at bounding box center [362, 240] width 349 height 7
click at [311, 223] on textarea at bounding box center [362, 224] width 349 height 23
type textarea "sms sent"
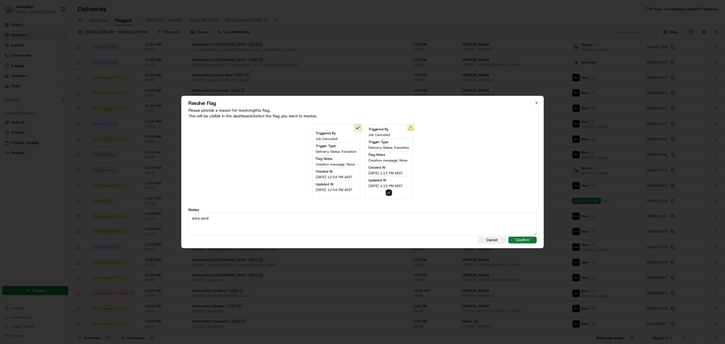
click at [532, 238] on button ""Confirm"" at bounding box center [523, 240] width 28 height 7
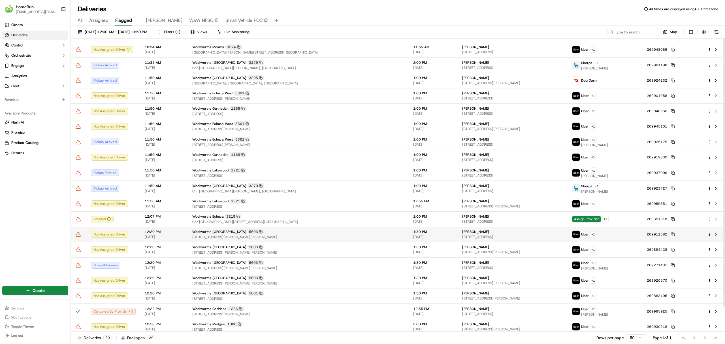
scroll to position [0, 0]
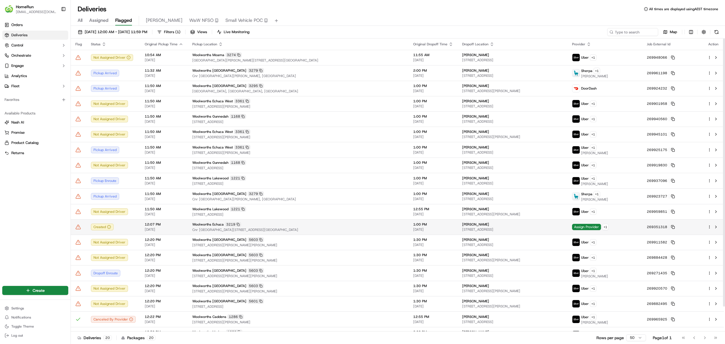
click at [312, 224] on div "Woolworths Echuca 3219" at bounding box center [298, 224] width 212 height 5
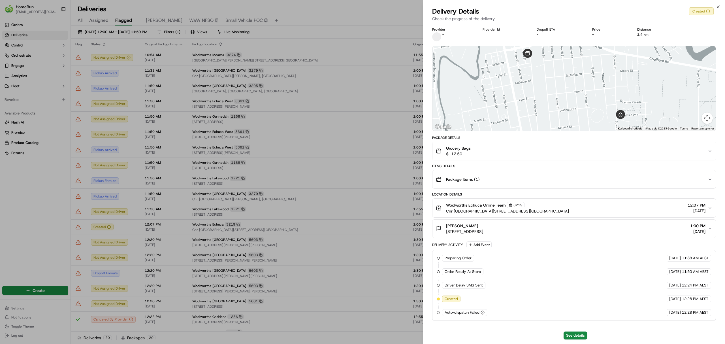
click at [567, 331] on div "See details" at bounding box center [574, 335] width 302 height 17
click at [570, 337] on button "See details" at bounding box center [576, 336] width 24 height 8
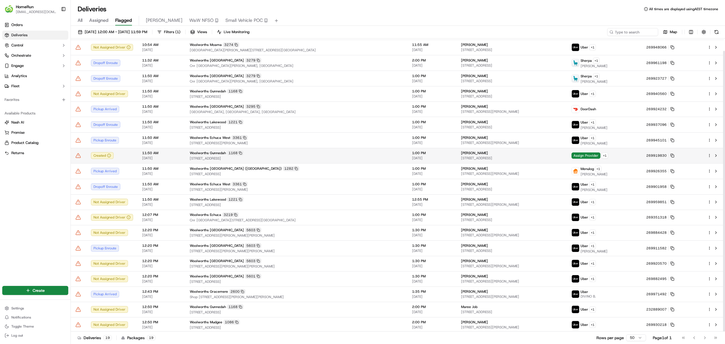
scroll to position [13, 0]
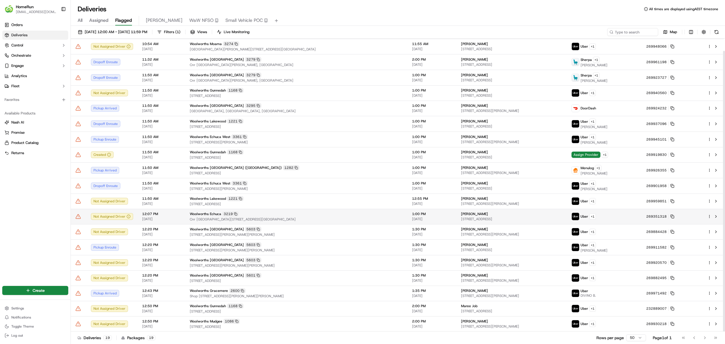
click at [77, 216] on icon at bounding box center [78, 217] width 6 height 6
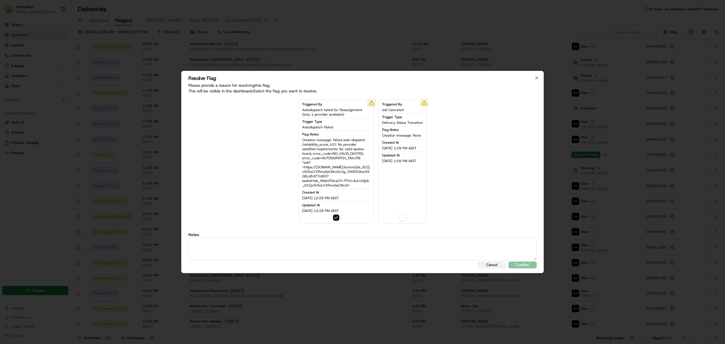
click at [498, 263] on button "Cancel" at bounding box center [492, 265] width 28 height 7
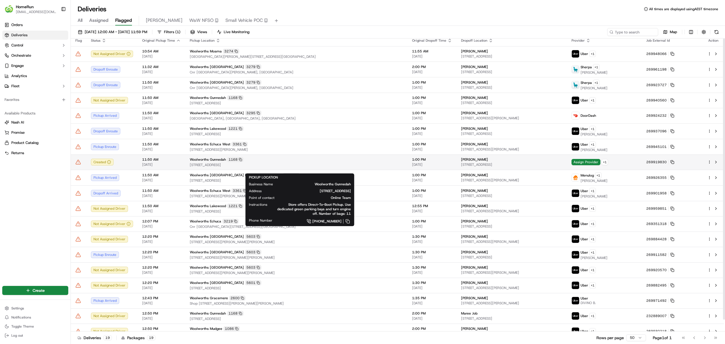
scroll to position [0, 0]
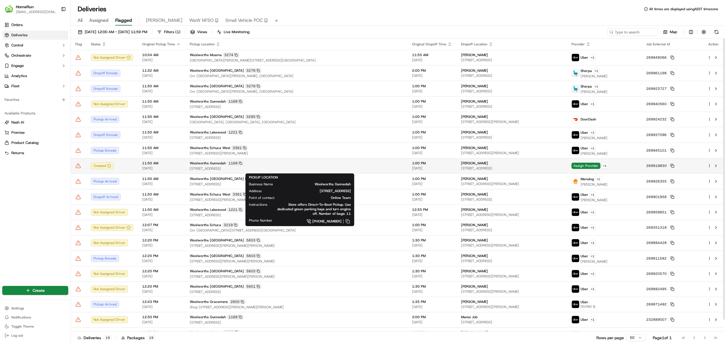
click at [390, 169] on span "119 - 129 Conadilly Street, Gunnedah, NSW 2380, AU" at bounding box center [296, 168] width 213 height 5
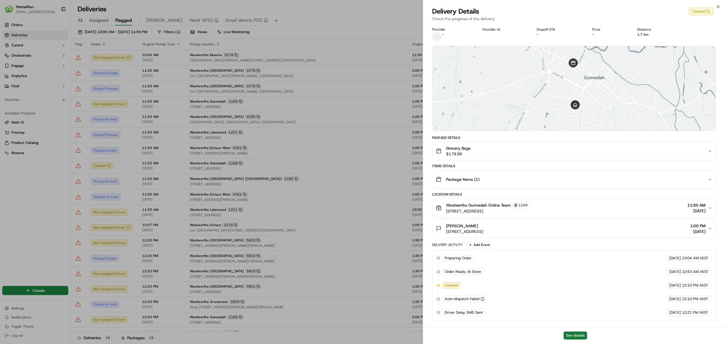
click at [566, 334] on button "See details" at bounding box center [576, 336] width 24 height 8
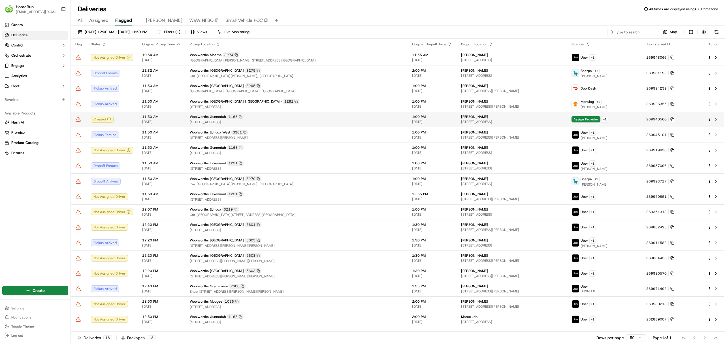
click at [358, 123] on span "119 - 129 Conadilly Street, Gunnedah, NSW 2380, AU" at bounding box center [296, 122] width 213 height 5
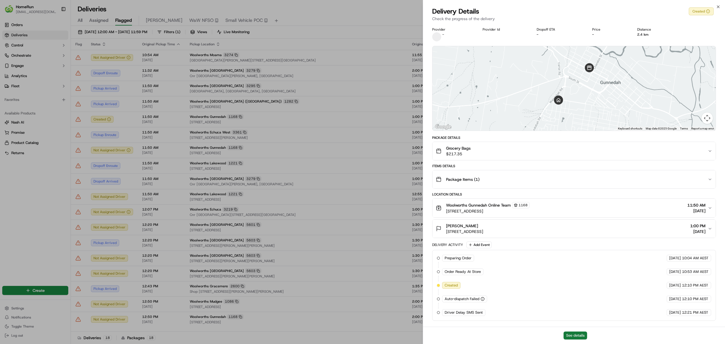
click at [577, 333] on button "See details" at bounding box center [576, 336] width 24 height 8
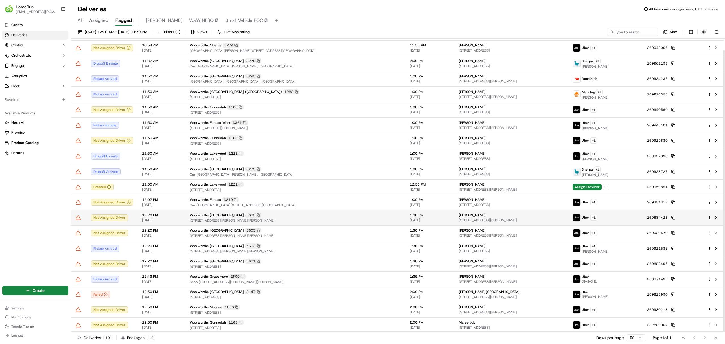
scroll to position [12, 0]
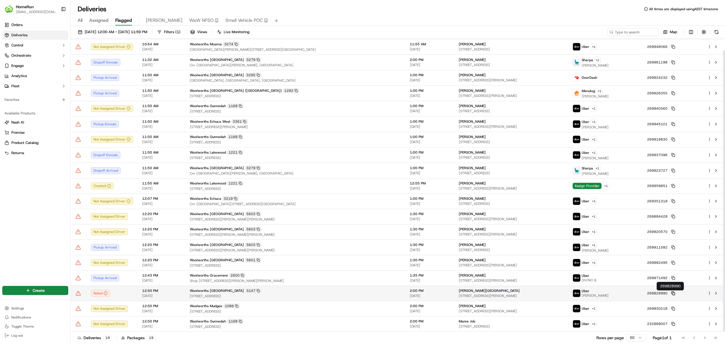
click at [675, 294] on icon at bounding box center [674, 293] width 4 height 4
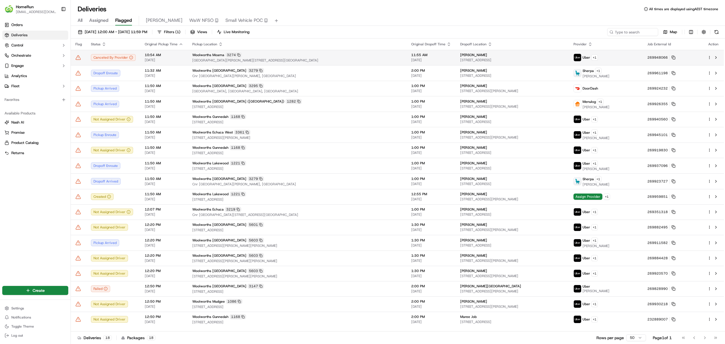
scroll to position [0, 0]
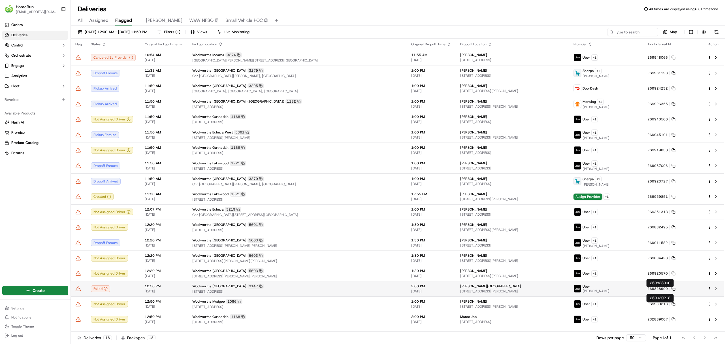
click at [672, 289] on icon at bounding box center [674, 289] width 4 height 4
click at [79, 290] on icon at bounding box center [78, 288] width 5 height 4
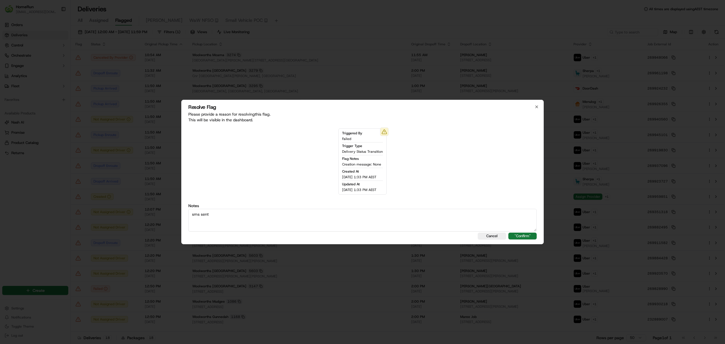
type textarea "sms sent"
click at [522, 233] on button ""Confirm"" at bounding box center [523, 236] width 28 height 7
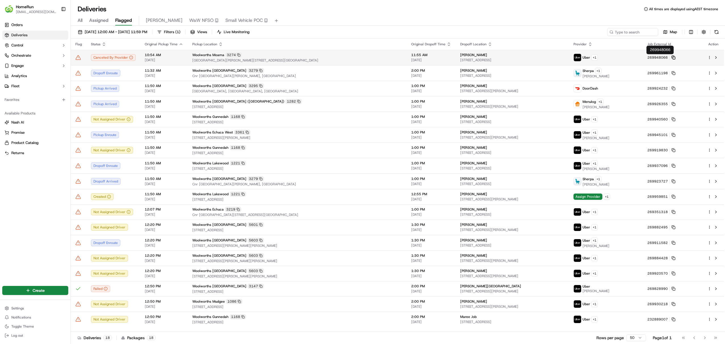
click at [673, 57] on rect at bounding box center [674, 58] width 2 height 2
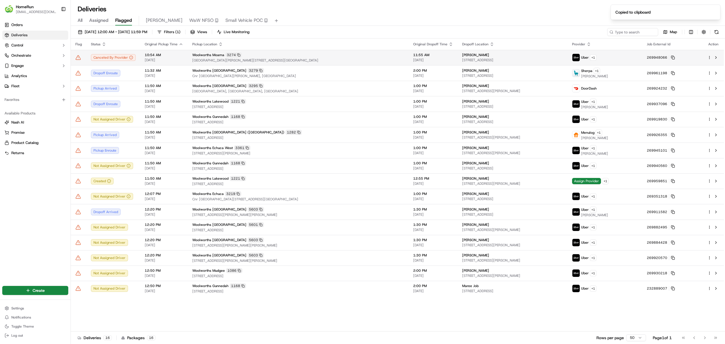
click at [82, 57] on div at bounding box center [78, 58] width 7 height 6
click at [80, 57] on icon at bounding box center [78, 58] width 6 height 6
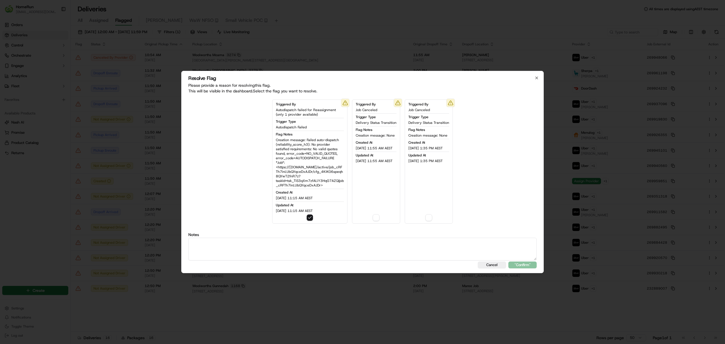
click at [394, 235] on label "Notes" at bounding box center [362, 235] width 349 height 4
click at [391, 250] on textarea at bounding box center [362, 249] width 349 height 23
type textarea "sms sent"
click at [523, 267] on button ""Confirm"" at bounding box center [523, 265] width 28 height 7
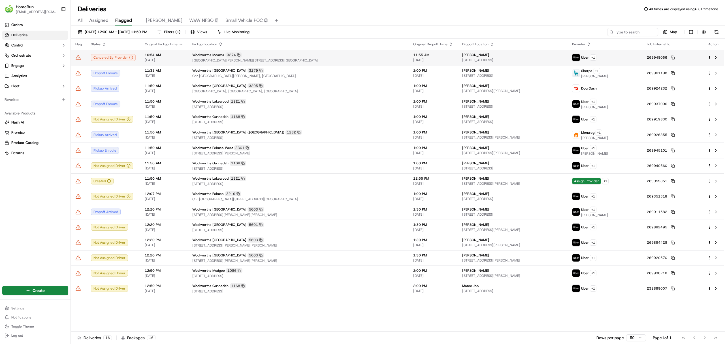
click at [82, 60] on div at bounding box center [78, 58] width 7 height 6
click at [78, 60] on icon at bounding box center [78, 57] width 5 height 4
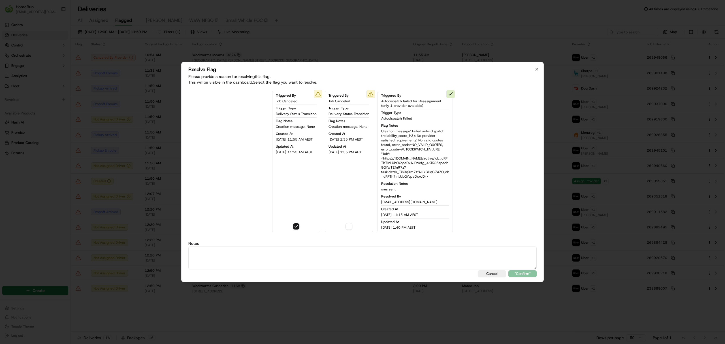
drag, startPoint x: 312, startPoint y: 256, endPoint x: 316, endPoint y: 267, distance: 12.4
click at [314, 260] on textarea at bounding box center [362, 258] width 349 height 23
paste textarea "sms sent"
type textarea "sms sent"
drag, startPoint x: 540, startPoint y: 273, endPoint x: 535, endPoint y: 273, distance: 5.1
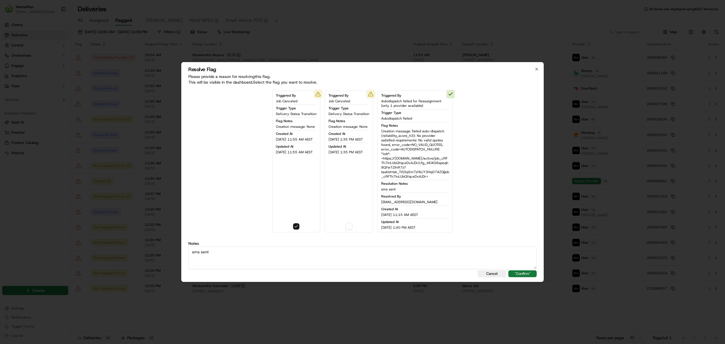
click at [539, 273] on div "Resolve Flag Please provide a reason for resolving this flag . This will be vis…" at bounding box center [362, 172] width 363 height 220
click at [528, 273] on button ""Confirm"" at bounding box center [523, 273] width 28 height 7
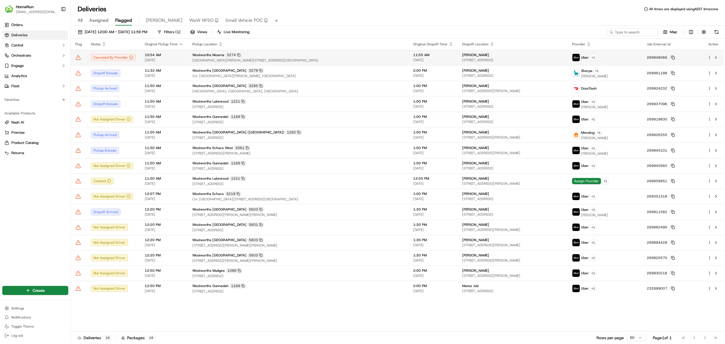
click at [80, 56] on icon at bounding box center [78, 58] width 6 height 6
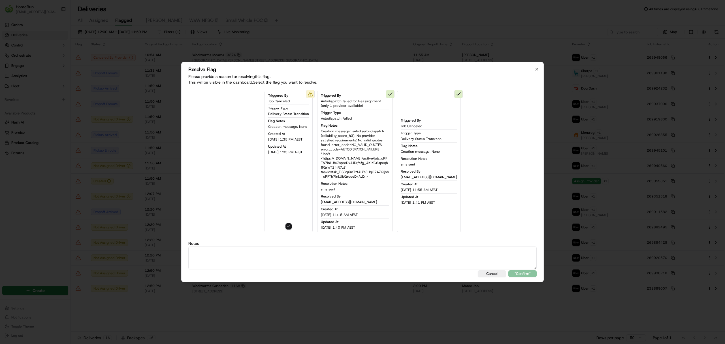
click at [322, 253] on textarea at bounding box center [362, 258] width 349 height 23
paste textarea "sms sent"
type textarea "sms sent"
click at [529, 278] on div "Resolve Flag Please provide a reason for resolving this flag . This will be vis…" at bounding box center [362, 172] width 363 height 220
click at [529, 277] on div "Resolve Flag Please provide a reason for resolving this flag . This will be vis…" at bounding box center [362, 172] width 363 height 220
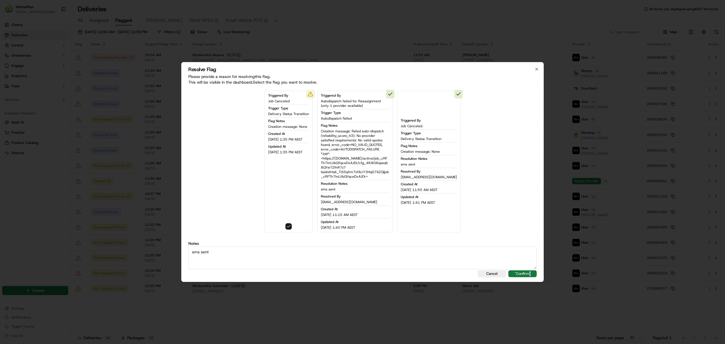
click at [530, 277] on button ""Confirm"" at bounding box center [523, 273] width 28 height 7
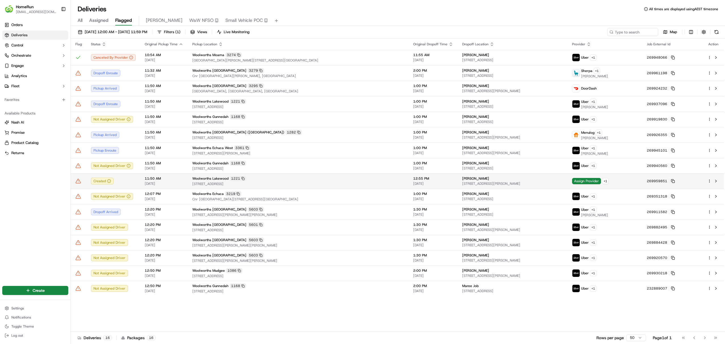
click at [261, 184] on span "10 Botanic Drive, Lakewood, NSW 2443, AU" at bounding box center [298, 184] width 212 height 5
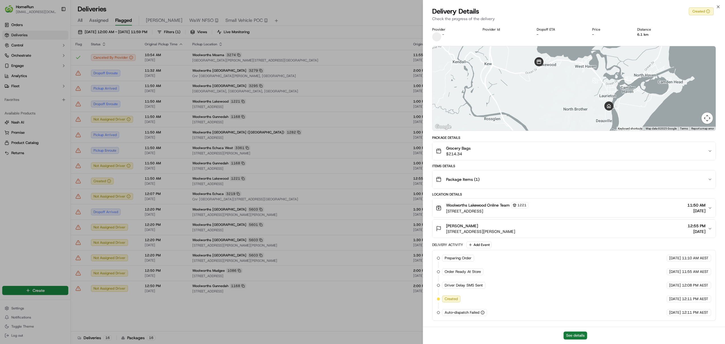
click at [578, 333] on button "See details" at bounding box center [576, 336] width 24 height 8
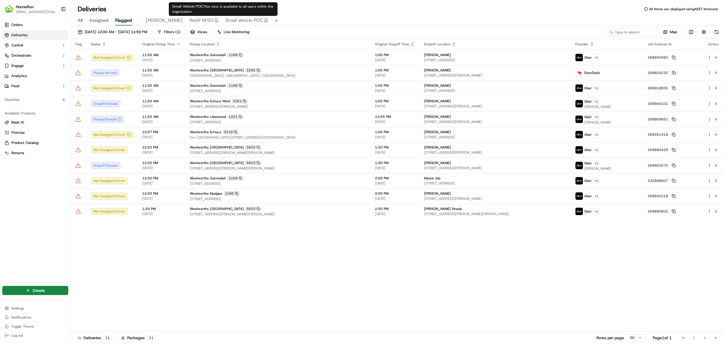
click at [226, 17] on span "Small Vehicle POC" at bounding box center [244, 20] width 37 height 7
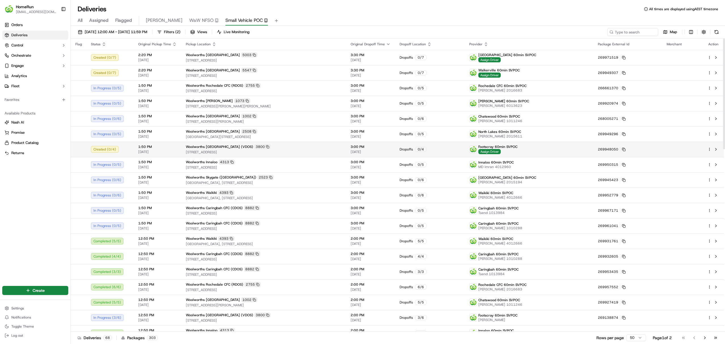
drag, startPoint x: 499, startPoint y: 145, endPoint x: 512, endPoint y: 150, distance: 13.4
click at [465, 145] on td "Dropoffs 0 / 4" at bounding box center [430, 149] width 70 height 15
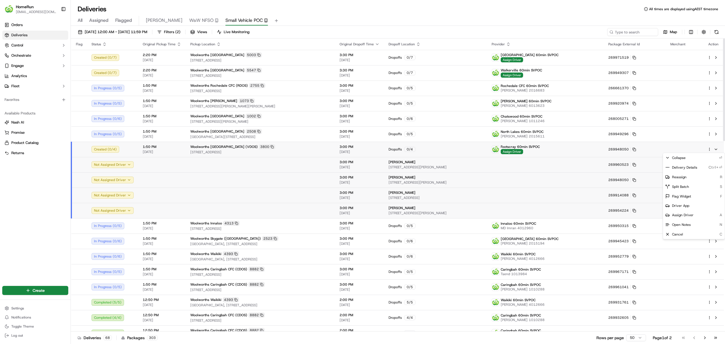
click at [709, 150] on html "HomeRun jbonham1@woolworths.com.au Toggle Sidebar Orders Deliveries Control Orc…" at bounding box center [362, 172] width 725 height 344
click at [701, 170] on div "Delivery Details Ctrl+⏎" at bounding box center [694, 168] width 62 height 10
click at [599, 207] on html "HomeRun jbonham1@woolworths.com.au Toggle Sidebar Orders Deliveries Control Orc…" at bounding box center [362, 172] width 725 height 344
click at [711, 210] on html "HomeRun jbonham1@woolworths.com.au Toggle Sidebar Orders Deliveries Control Orc…" at bounding box center [362, 172] width 725 height 344
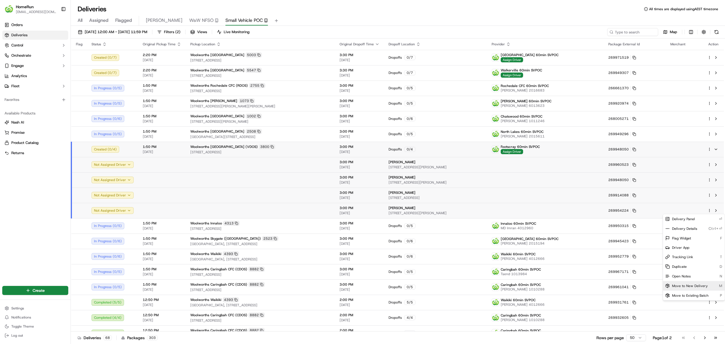
click at [689, 285] on span "Move to New Delivery" at bounding box center [690, 286] width 36 height 5
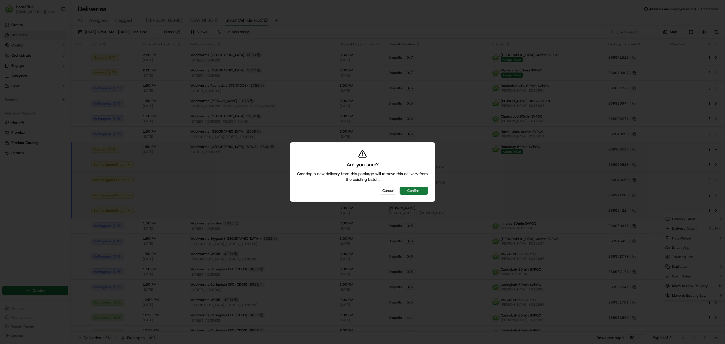
click at [418, 188] on button "Confirm" at bounding box center [414, 191] width 28 height 8
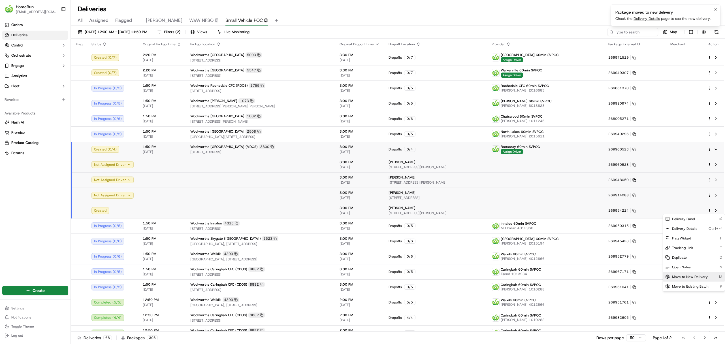
click at [652, 19] on link "Delivery Details" at bounding box center [647, 18] width 26 height 5
click at [710, 196] on html "HomeRun jbonham1@woolworths.com.au Toggle Sidebar Orders Deliveries Control Orc…" at bounding box center [362, 172] width 725 height 344
click at [707, 196] on td at bounding box center [713, 195] width 21 height 15
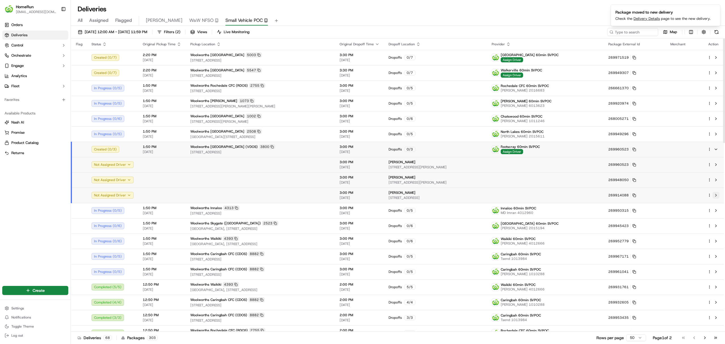
click at [717, 192] on button at bounding box center [716, 195] width 7 height 7
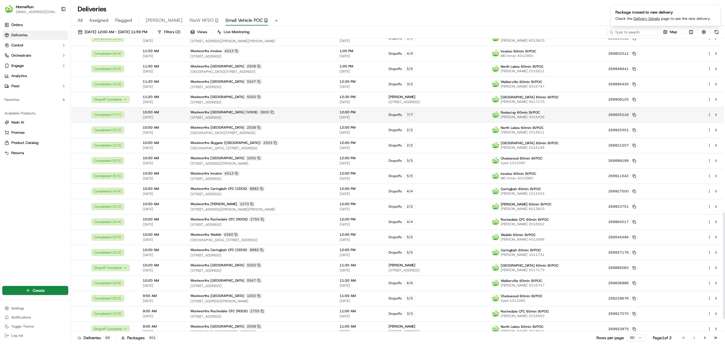
scroll to position [514, 0]
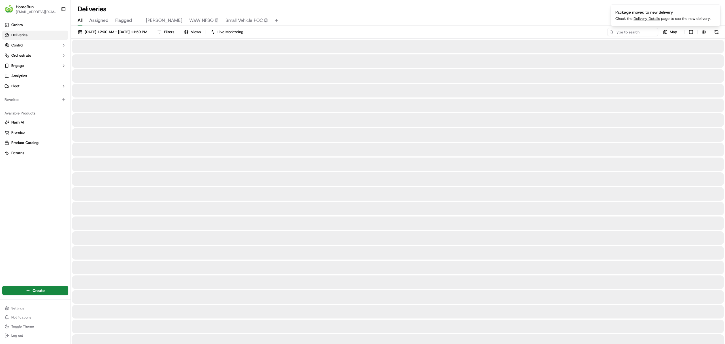
click at [79, 22] on span "All" at bounding box center [80, 20] width 5 height 7
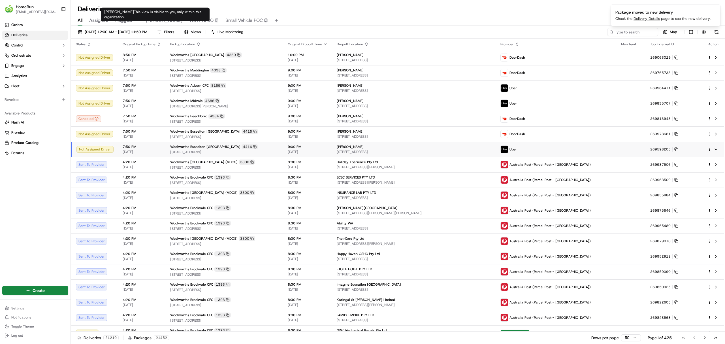
click at [156, 24] on button "James" at bounding box center [164, 21] width 37 height 10
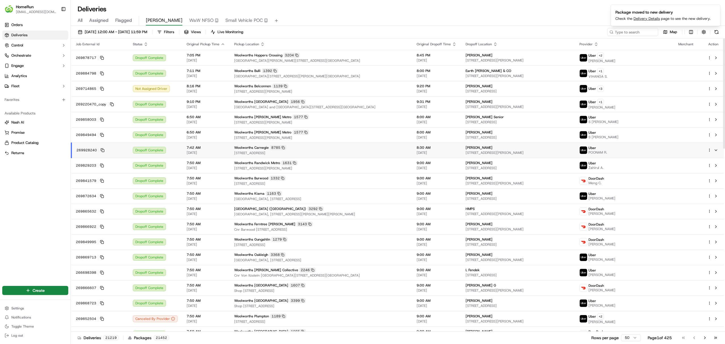
click at [124, 26] on div "18/09/2025 12:00 AM - 18/09/2025 11:59 PM Filters Views Live Monitoring Map Job…" at bounding box center [398, 185] width 655 height 319
click at [124, 26] on div "All Assigned Flagged James WaW NFSO Small Vehicle POC" at bounding box center [398, 21] width 655 height 10
click at [129, 20] on span "Flagged" at bounding box center [123, 20] width 17 height 7
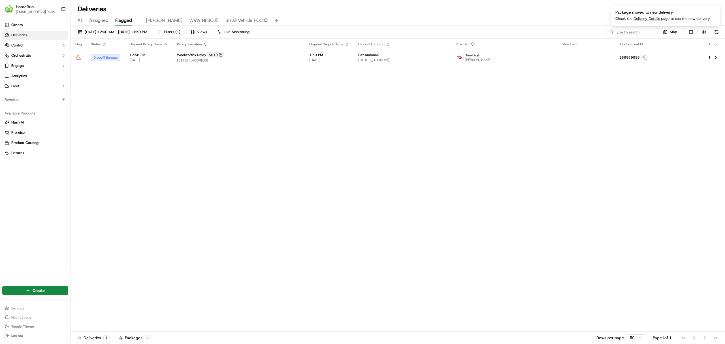
click at [177, 172] on div "Flag Status Original Pickup Time Pickup Location Original Dropoff Time Dropoff …" at bounding box center [397, 185] width 653 height 293
click at [126, 19] on span "Flagged" at bounding box center [123, 20] width 17 height 7
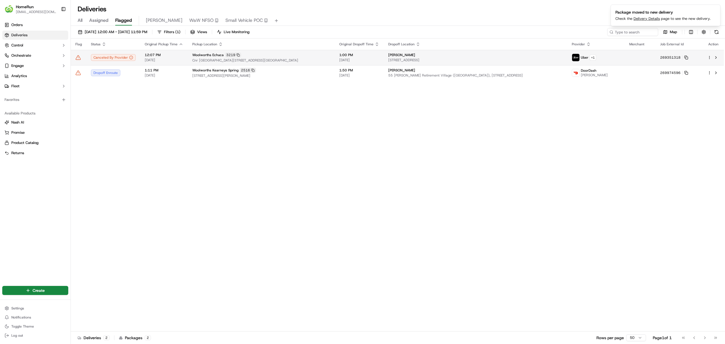
click at [79, 61] on td at bounding box center [79, 57] width 16 height 15
drag, startPoint x: 158, startPoint y: 138, endPoint x: 151, endPoint y: 135, distance: 7.9
click at [77, 57] on icon at bounding box center [78, 57] width 5 height 4
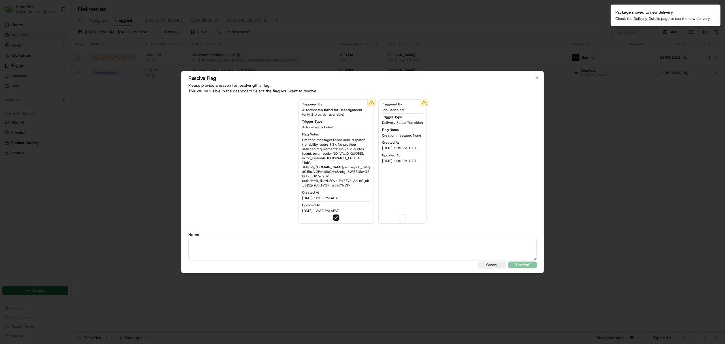
click at [318, 234] on label "Notes" at bounding box center [362, 235] width 349 height 4
click at [335, 250] on textarea at bounding box center [362, 249] width 349 height 23
click at [525, 258] on textarea "sms sent" at bounding box center [362, 249] width 349 height 23
type textarea "sms sent"
click at [527, 267] on button ""Confirm"" at bounding box center [523, 265] width 28 height 7
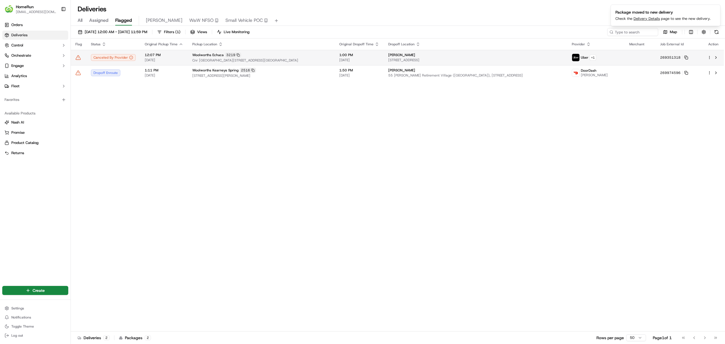
click at [80, 57] on icon at bounding box center [78, 57] width 5 height 4
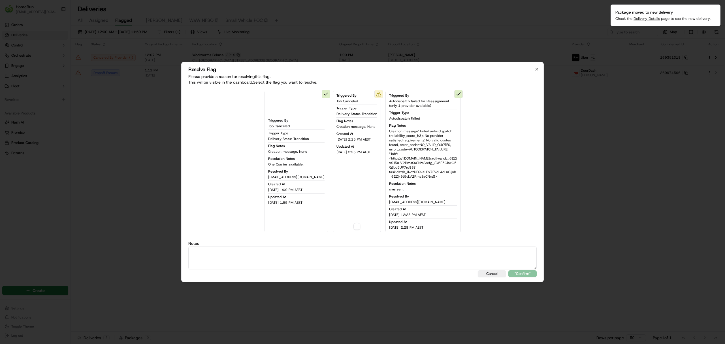
click at [327, 275] on div "Cancel "Confirm"" at bounding box center [362, 273] width 349 height 7
click at [351, 240] on div "Triggered By Job Canceled Trigger Type Delivery Status Transition Flag Notes Cr…" at bounding box center [362, 177] width 349 height 183
click at [355, 228] on div "Triggered By Job Canceled Trigger Type Delivery Status Transition Flag Notes Cr…" at bounding box center [357, 162] width 48 height 142
click at [354, 228] on button "button" at bounding box center [357, 226] width 7 height 7
click at [360, 267] on textarea at bounding box center [362, 258] width 349 height 23
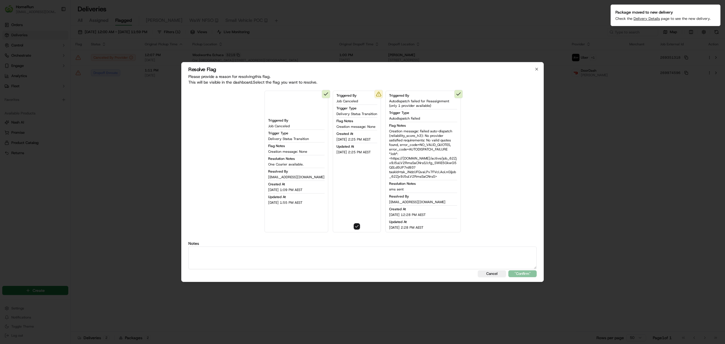
paste textarea "sms sent"
type textarea "sms sent"
click at [534, 272] on button ""Confirm"" at bounding box center [523, 273] width 28 height 7
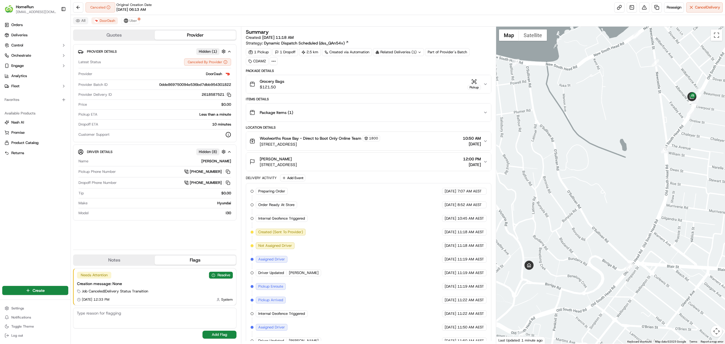
click at [83, 22] on button "All" at bounding box center [80, 20] width 15 height 7
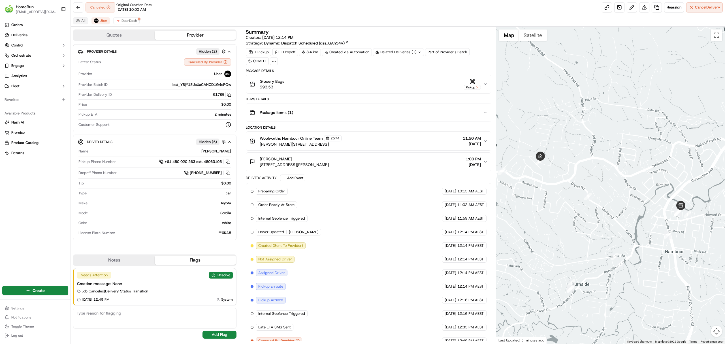
click at [81, 23] on button "All" at bounding box center [80, 20] width 15 height 7
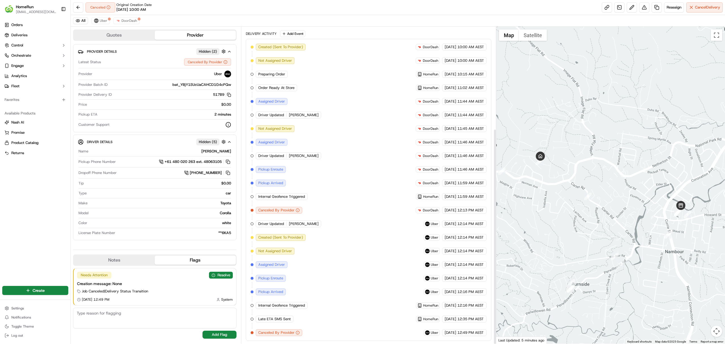
scroll to position [150, 0]
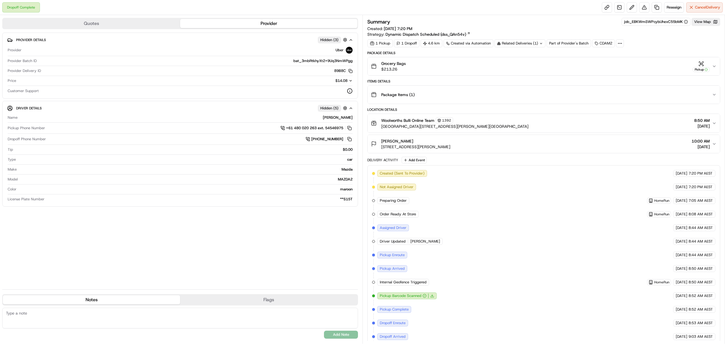
scroll to position [22, 0]
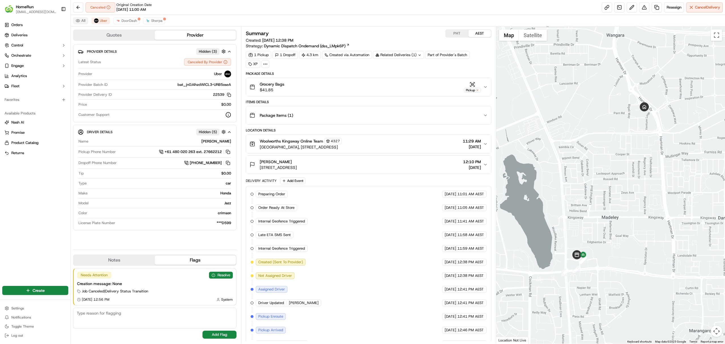
click at [81, 23] on button "All" at bounding box center [80, 20] width 15 height 7
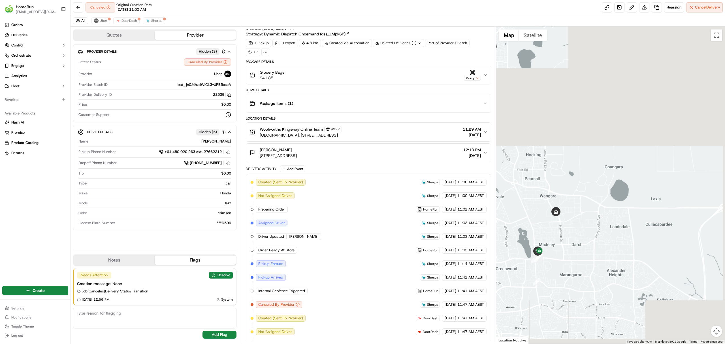
scroll to position [277, 0]
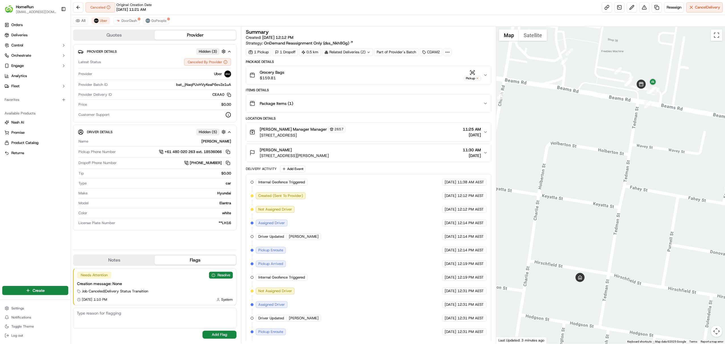
click at [81, 24] on div "All Uber DoorDash GoPeople" at bounding box center [398, 21] width 655 height 12
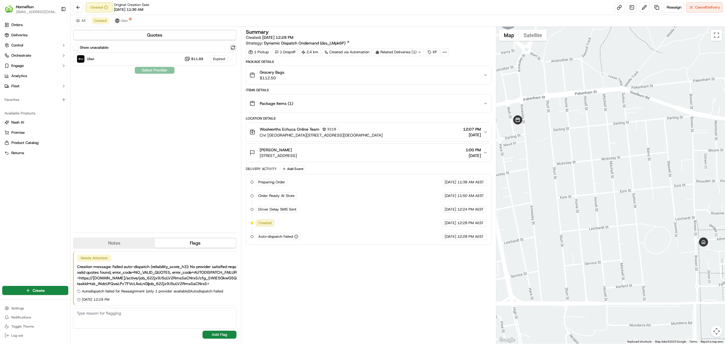
click at [235, 45] on button at bounding box center [233, 47] width 7 height 7
click at [205, 61] on div "Uber Dropoff ETA 48 minutes $11.88" at bounding box center [154, 59] width 163 height 14
click at [158, 71] on button "Assign Provider" at bounding box center [155, 70] width 40 height 7
click at [158, 65] on div "Uber Dropoff ETA 48 minutes $11.88" at bounding box center [154, 59] width 163 height 14
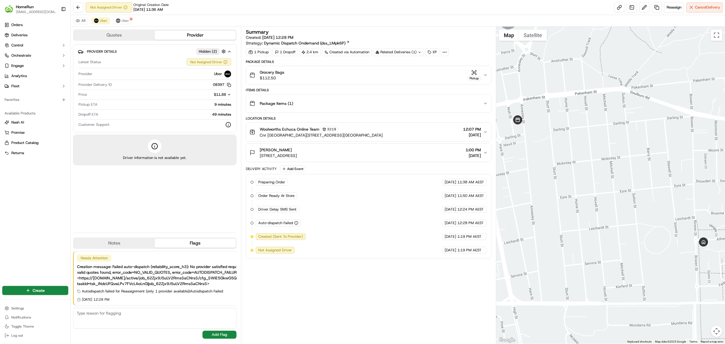
click at [80, 25] on div "All Uber Uber" at bounding box center [398, 21] width 655 height 12
click at [82, 23] on button "All" at bounding box center [80, 20] width 15 height 7
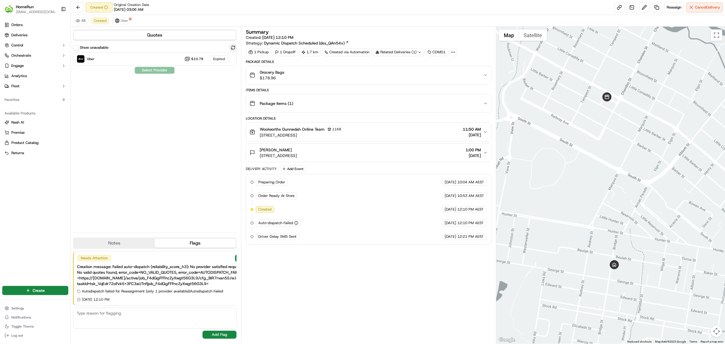
click at [231, 46] on button at bounding box center [233, 47] width 7 height 7
click at [175, 58] on div "Uber Dropoff ETA 57 minutes $10.78" at bounding box center [154, 59] width 163 height 14
click at [151, 73] on button "Assign Provider" at bounding box center [155, 70] width 40 height 7
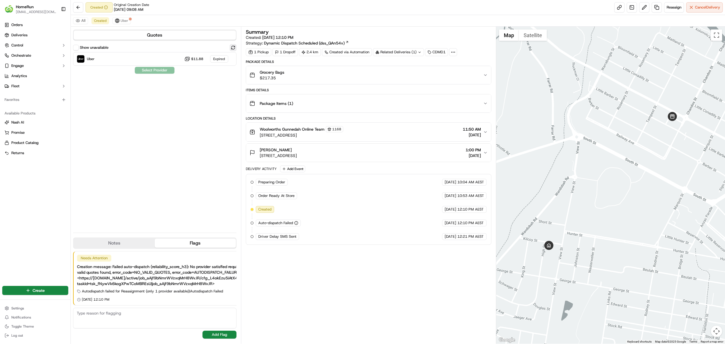
click at [235, 49] on button at bounding box center [233, 47] width 7 height 7
click at [151, 61] on div "Uber Dropoff ETA 1 hour $11.88" at bounding box center [154, 59] width 163 height 14
click at [167, 74] on button "Assign Provider" at bounding box center [155, 70] width 40 height 7
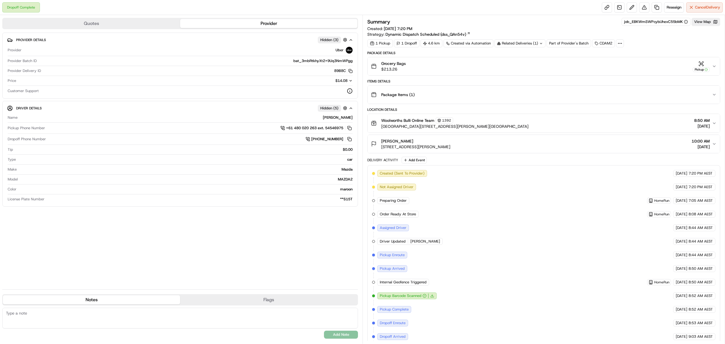
scroll to position [22, 0]
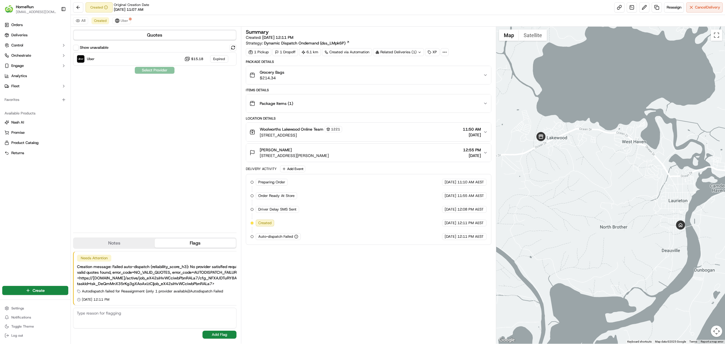
click at [237, 45] on div "Quotes Show unavailable Uber $15.18 Expired Select Provider Notes Flags No resu…" at bounding box center [156, 185] width 170 height 317
click at [228, 48] on div "Show unavailable" at bounding box center [154, 47] width 163 height 7
click at [231, 49] on button at bounding box center [233, 47] width 7 height 7
click at [117, 61] on span "Dropoff ETA 51 minutes" at bounding box center [106, 61] width 38 height 5
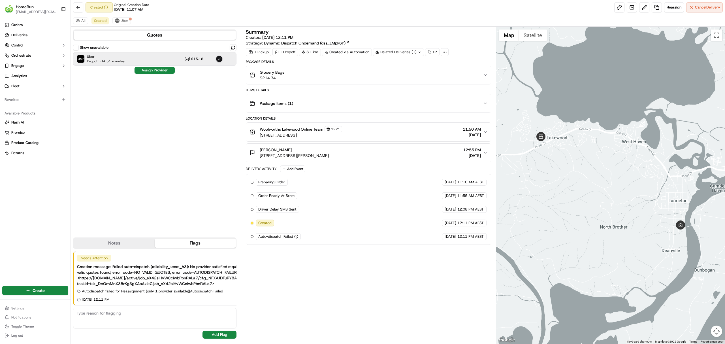
click at [159, 75] on div "Show unavailable Uber Dropoff ETA 51 minutes $15.18 Assign Provider" at bounding box center [154, 136] width 163 height 184
click at [167, 72] on button "Assign Provider" at bounding box center [155, 70] width 40 height 7
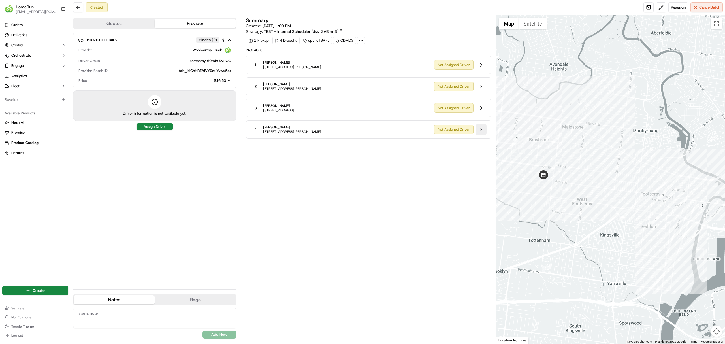
click at [483, 131] on button at bounding box center [481, 129] width 11 height 11
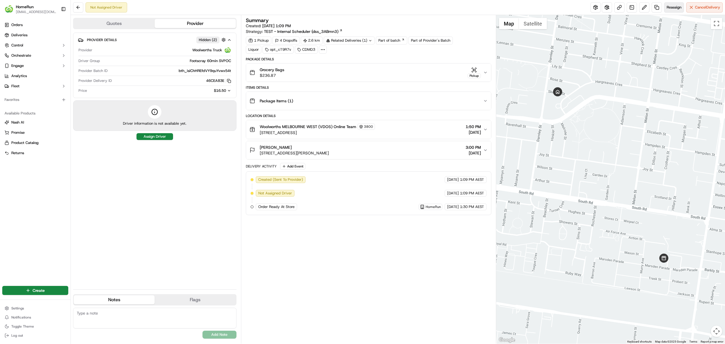
click at [672, 7] on span "Reassign" at bounding box center [674, 7] width 15 height 5
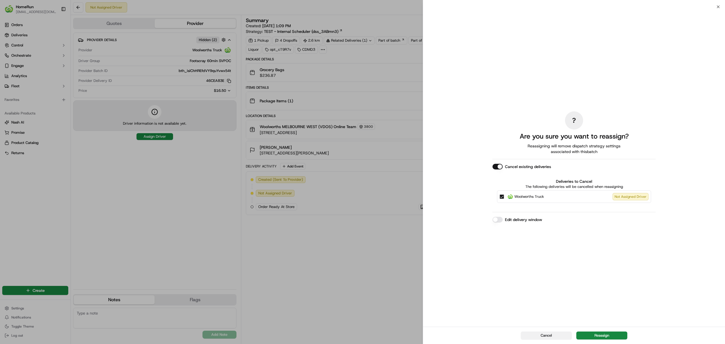
click at [552, 339] on button "Cancel" at bounding box center [546, 336] width 51 height 8
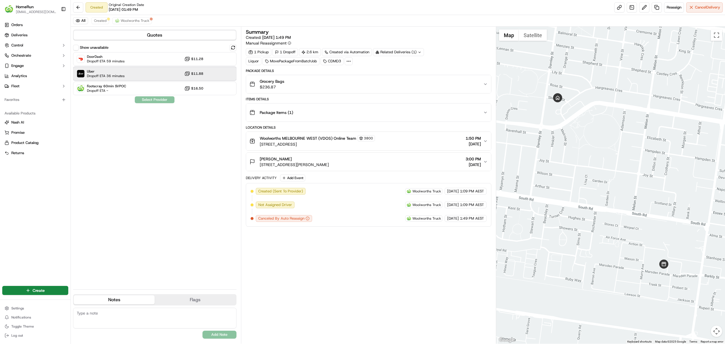
click at [141, 71] on div "Uber Dropoff ETA 36 minutes $11.88" at bounding box center [154, 74] width 163 height 14
click at [168, 99] on button "Assign Provider" at bounding box center [155, 99] width 40 height 7
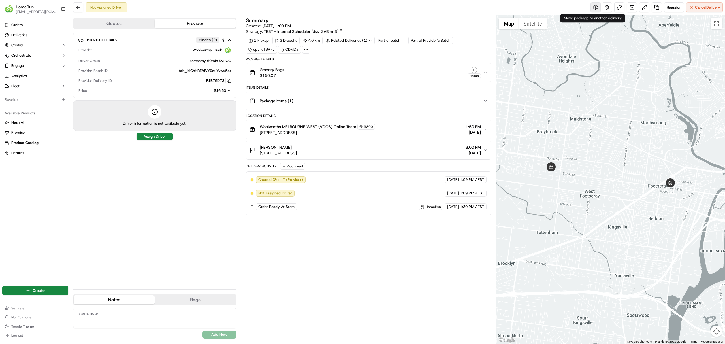
click at [598, 8] on button at bounding box center [596, 7] width 10 height 10
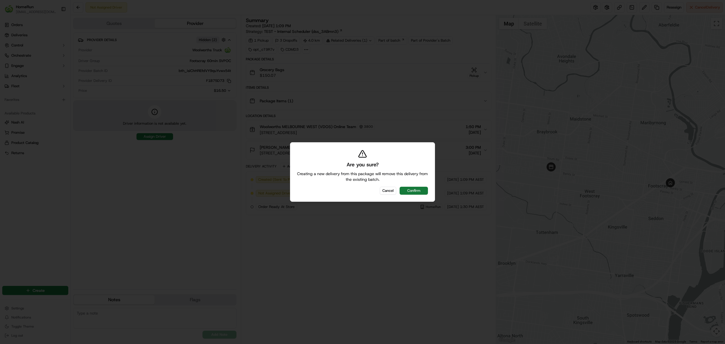
click at [415, 193] on button "Confirm" at bounding box center [414, 191] width 28 height 8
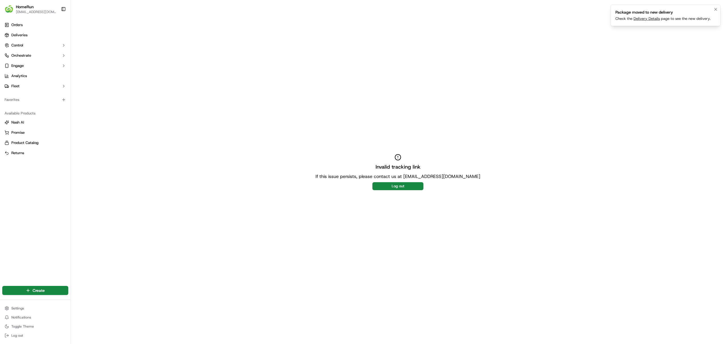
click at [652, 18] on link "Delivery Details" at bounding box center [647, 18] width 26 height 5
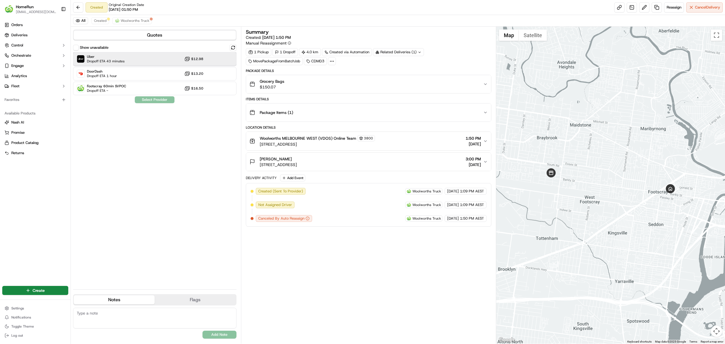
click at [153, 63] on div "Uber Dropoff ETA 43 minutes $12.98" at bounding box center [154, 59] width 163 height 14
click at [152, 98] on button "Assign Provider" at bounding box center [155, 99] width 40 height 7
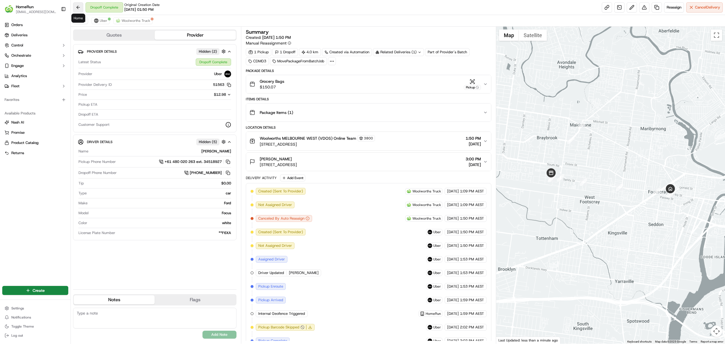
click at [82, 6] on button at bounding box center [78, 7] width 10 height 10
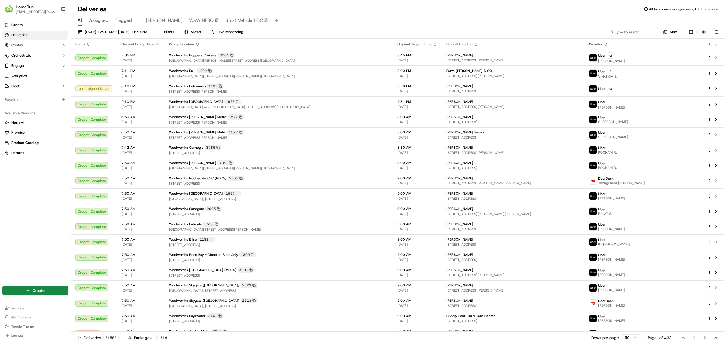
click at [118, 22] on span "Flagged" at bounding box center [123, 20] width 17 height 7
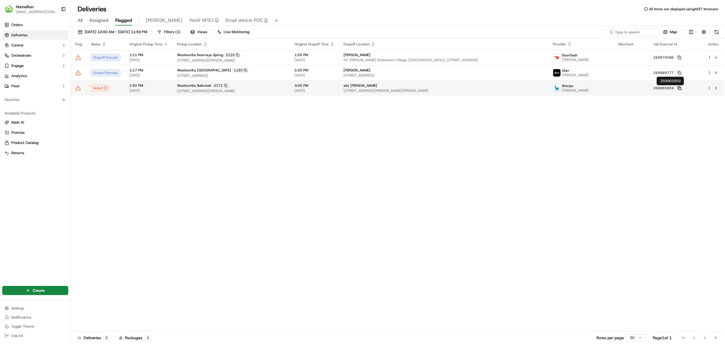
click at [682, 87] on icon at bounding box center [680, 88] width 4 height 4
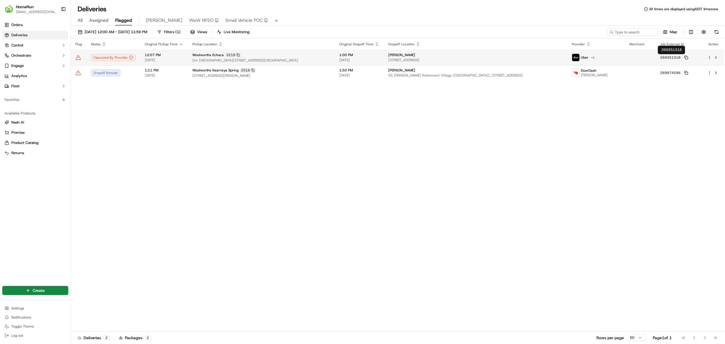
click at [684, 60] on td "269351318" at bounding box center [679, 57] width 47 height 15
drag, startPoint x: 343, startPoint y: 178, endPoint x: 347, endPoint y: 175, distance: 5.2
click at [685, 59] on icon at bounding box center [687, 58] width 4 height 4
click at [304, 59] on td "Woolworths Echuca 3219 Cnr Darling & Nish Street, Echuca, VIC 3564, AU" at bounding box center [261, 57] width 147 height 15
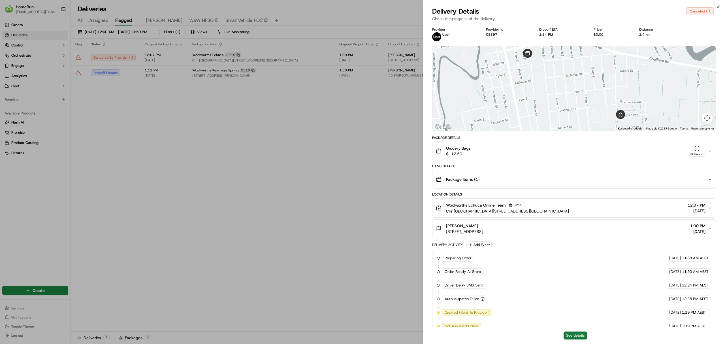
click at [571, 333] on button "See details" at bounding box center [576, 336] width 24 height 8
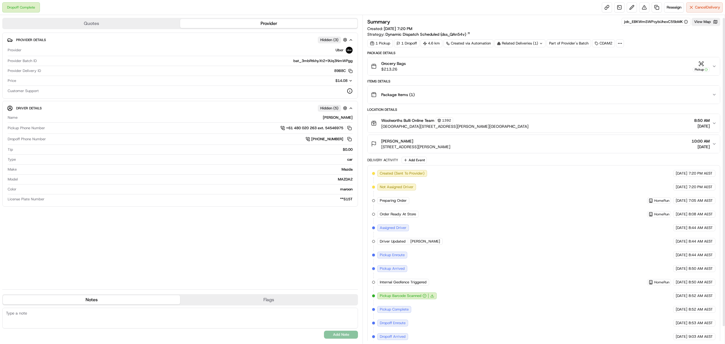
scroll to position [22, 0]
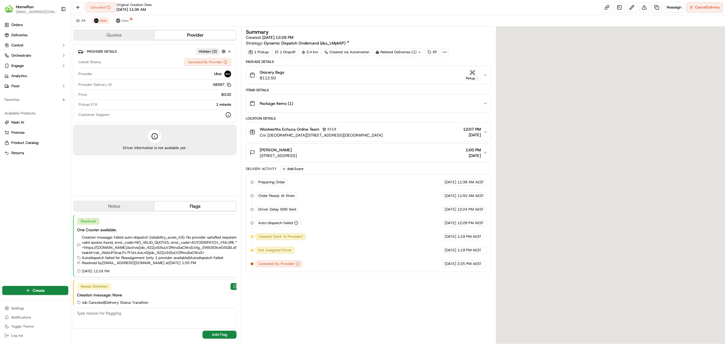
scroll to position [12, 0]
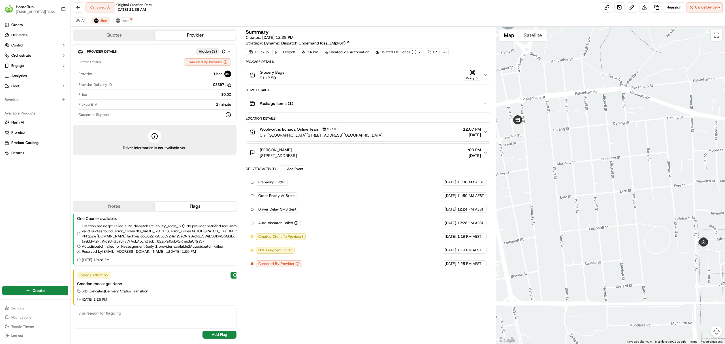
click at [83, 16] on div "All Uber Uber" at bounding box center [398, 21] width 655 height 12
click at [77, 25] on div "All Uber Uber" at bounding box center [398, 21] width 655 height 12
click at [83, 20] on button "All" at bounding box center [80, 20] width 15 height 7
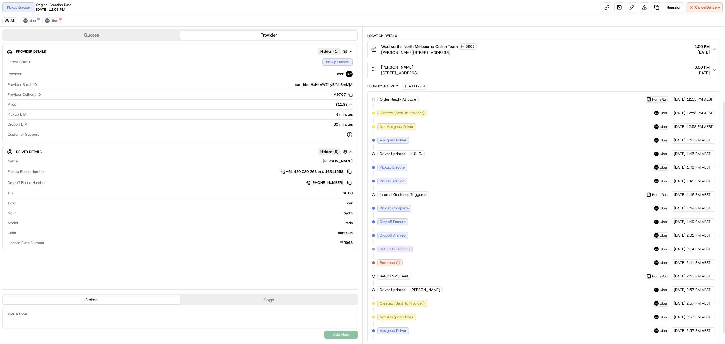
scroll to position [116, 0]
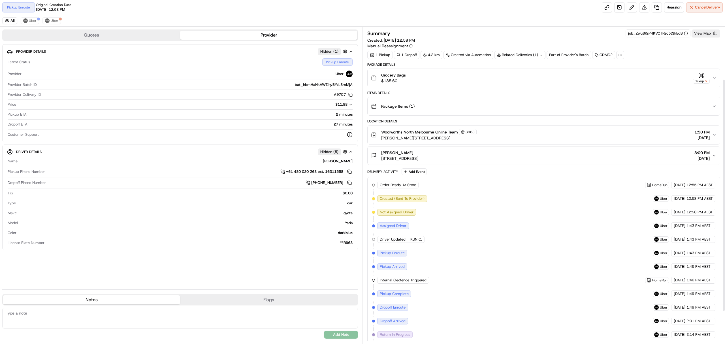
scroll to position [116, 0]
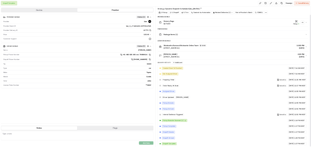
scroll to position [22, 0]
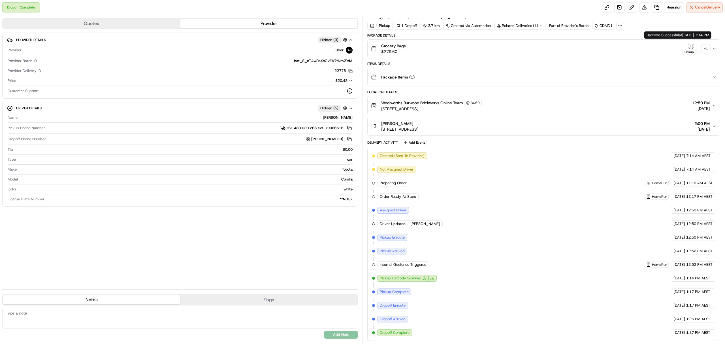
click at [687, 44] on div "Pickup" at bounding box center [691, 48] width 17 height 11
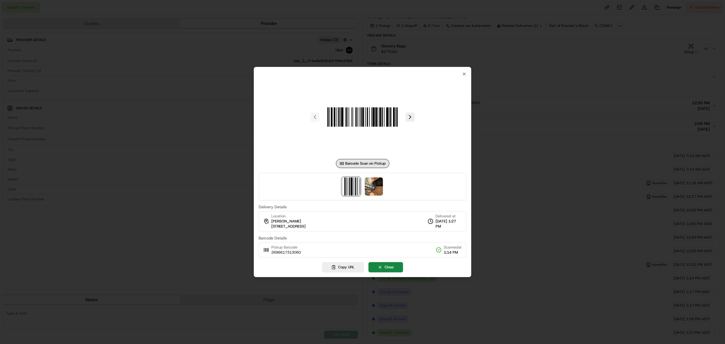
click at [373, 177] on div at bounding box center [363, 187] width 208 height 28
click at [370, 189] on img at bounding box center [374, 186] width 18 height 18
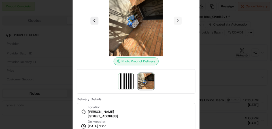
scroll to position [0, 0]
